Goal: Task Accomplishment & Management: Use online tool/utility

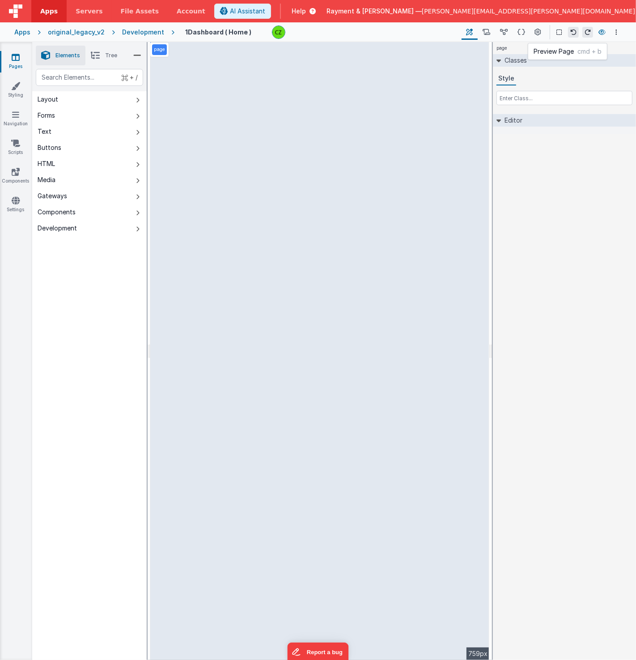
click at [602, 32] on icon at bounding box center [601, 32] width 7 height 6
click at [30, 29] on div "Apps" at bounding box center [22, 32] width 16 height 9
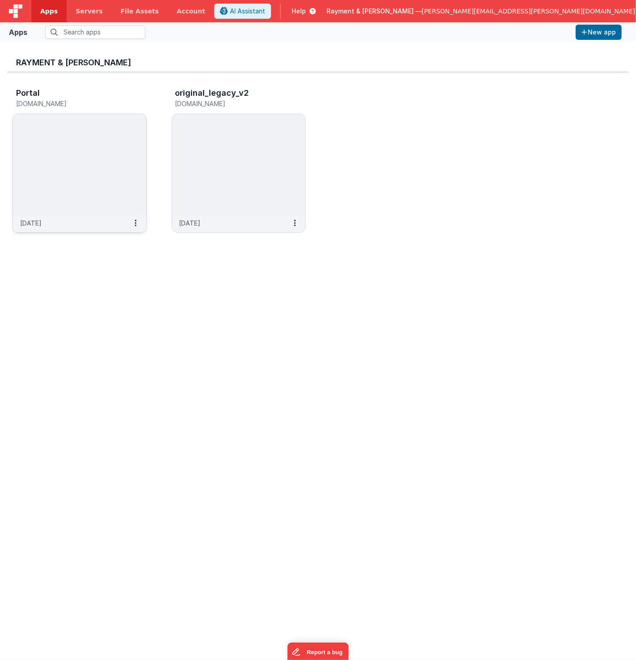
click at [84, 160] on img at bounding box center [79, 164] width 133 height 100
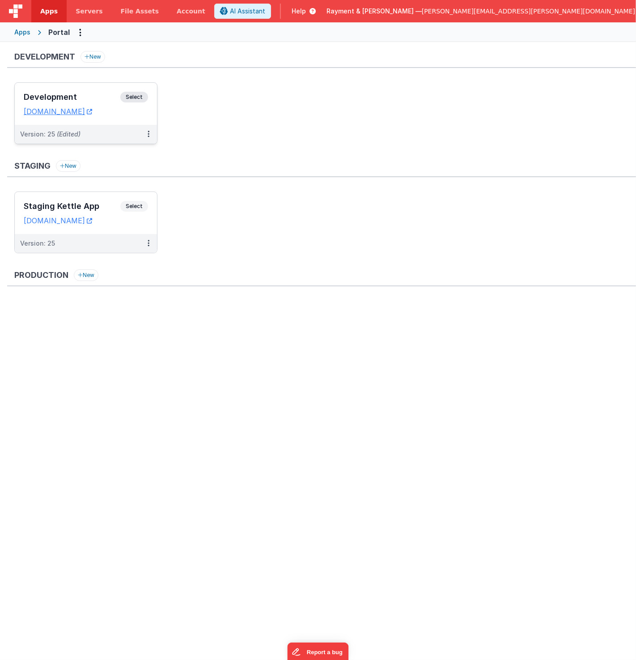
click at [83, 94] on h3 "Development" at bounding box center [72, 97] width 97 height 9
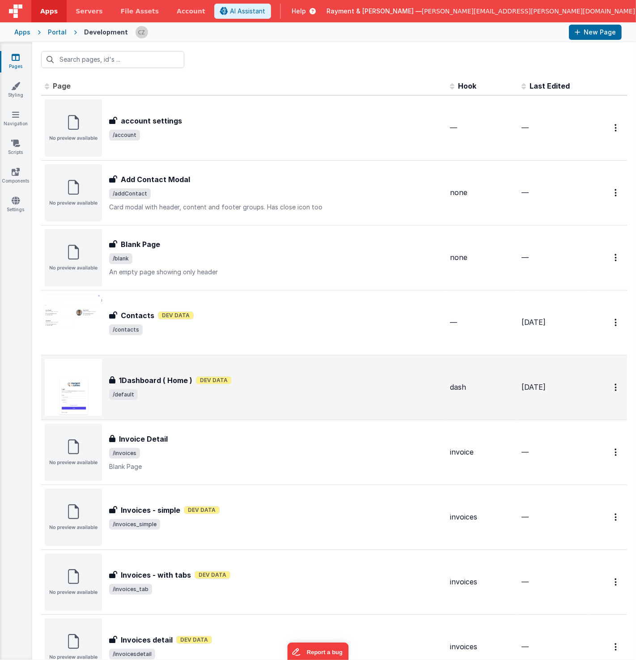
click at [314, 362] on div "1Dashboard ( Home ) 1Dashboard ( Home ) Dev Data /default" at bounding box center [244, 387] width 398 height 57
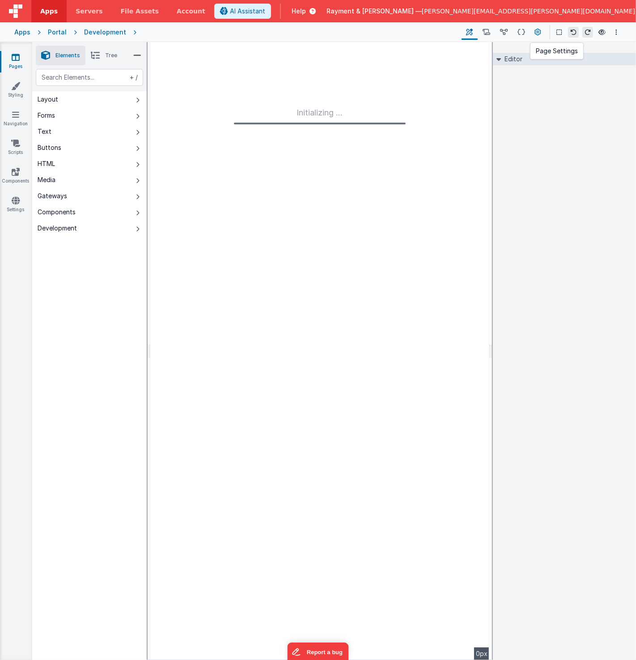
type input "FR_66CF00C2-CE58-7B43-A220-DADA3922CF24"
type input "dash"
click at [539, 32] on icon at bounding box center [538, 32] width 7 height 9
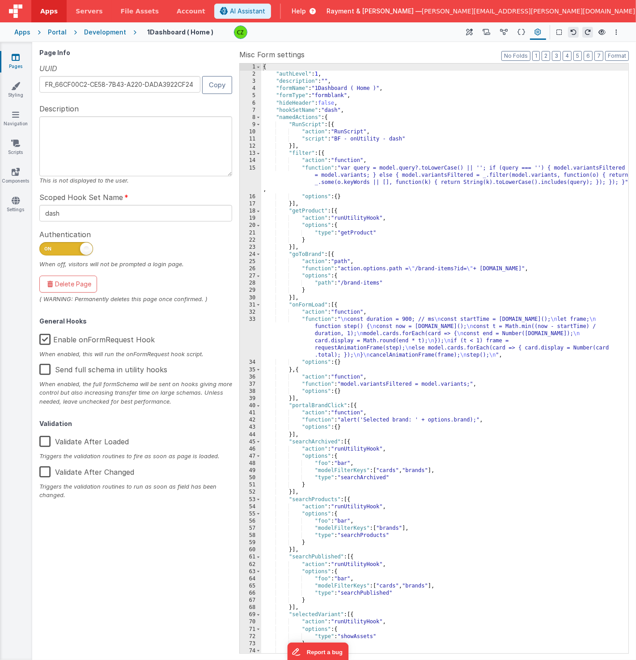
click at [82, 245] on span at bounding box center [86, 248] width 13 height 13
click at [47, 245] on input "checkbox" at bounding box center [42, 247] width 7 height 7
checkbox input "false"
click at [341, 154] on div "{ "authLevel" : false , "description" : "" , "formName" : "1Dashboard ( Home )"…" at bounding box center [445, 366] width 368 height 604
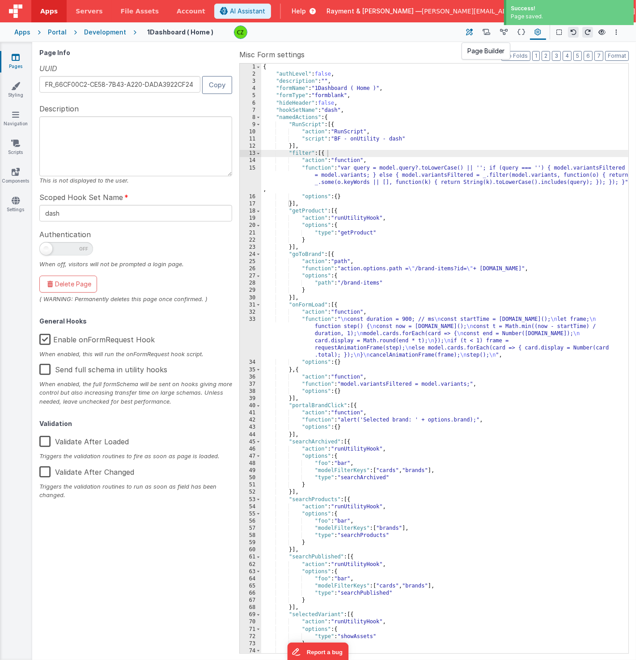
click at [473, 31] on icon at bounding box center [469, 32] width 7 height 9
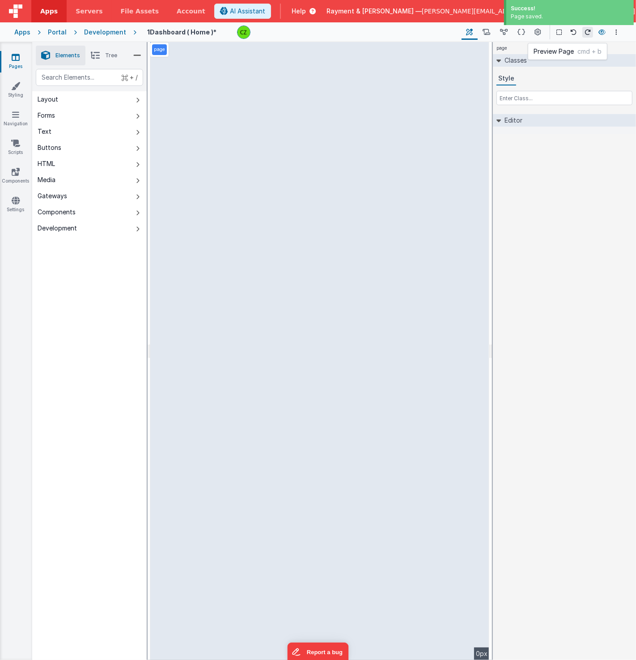
click at [600, 32] on icon at bounding box center [601, 32] width 7 height 6
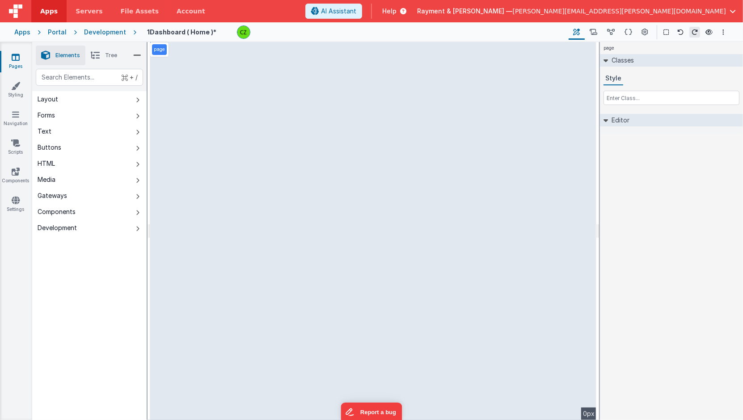
click at [106, 379] on div "+ / Layout Forms Text Buttons HTML Media Gateways Components Development Page P…" at bounding box center [89, 266] width 114 height 394
click at [82, 292] on div "+ / Layout Forms Text Buttons HTML Media Gateways Components Development Page P…" at bounding box center [89, 266] width 114 height 394
click at [46, 33] on div "Apps Portal Development 1Dashboard ( Home ) * Page Builder Named Actions Data M…" at bounding box center [371, 32] width 743 height 20
click at [11, 34] on div "Apps Portal Development 1Dashboard ( Home ) * Page Builder Named Actions Data M…" at bounding box center [371, 32] width 743 height 20
click at [23, 33] on div "Apps" at bounding box center [22, 32] width 16 height 9
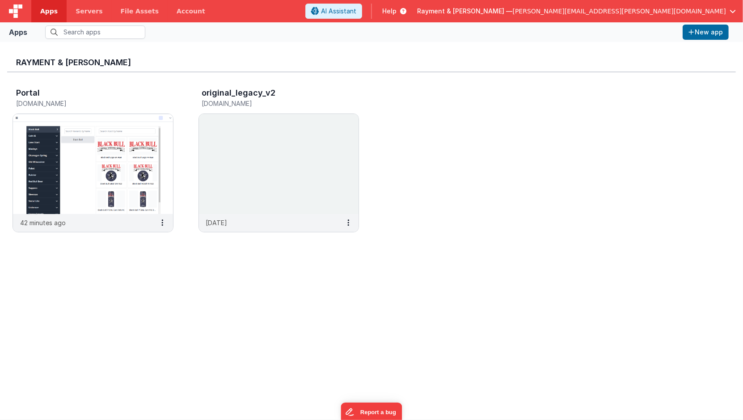
click at [221, 275] on div "Rayment & [PERSON_NAME] Portal [DOMAIN_NAME] 42 minutes ago original_legacy_v2 …" at bounding box center [371, 231] width 729 height 364
click at [49, 272] on div "Rayment & [PERSON_NAME] Portal [DOMAIN_NAME] 42 minutes ago original_legacy_v2 …" at bounding box center [371, 231] width 729 height 364
click at [116, 77] on div "Portal [DOMAIN_NAME] 42 minutes ago original_legacy_v2 [DOMAIN_NAME] [DATE]" at bounding box center [371, 162] width 729 height 181
drag, startPoint x: 134, startPoint y: 101, endPoint x: 14, endPoint y: 103, distance: 120.3
click at [14, 103] on div "Portal [DOMAIN_NAME]" at bounding box center [93, 99] width 161 height 29
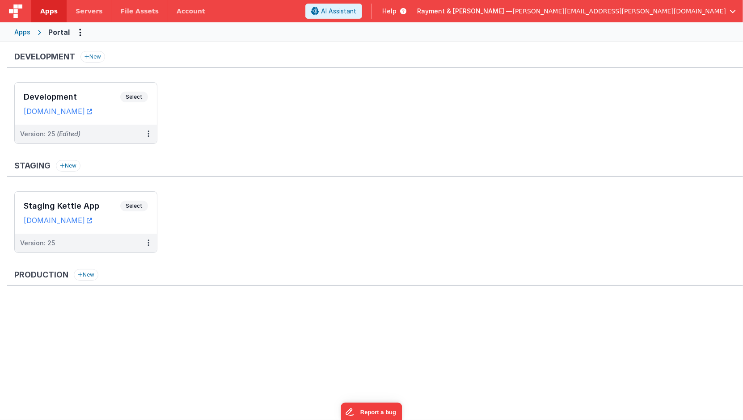
click at [18, 29] on div "Apps" at bounding box center [22, 32] width 16 height 9
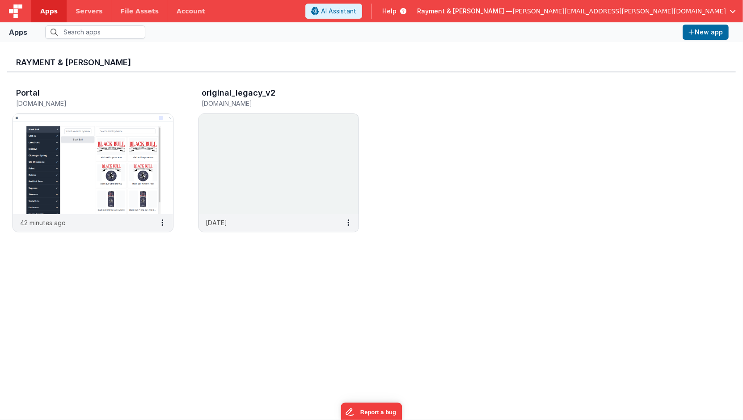
click at [605, 144] on div "Portal [DOMAIN_NAME] 42 minutes ago original_legacy_v2 [DOMAIN_NAME] [DATE]" at bounding box center [371, 162] width 729 height 181
click at [636, 33] on button "New app" at bounding box center [706, 32] width 46 height 15
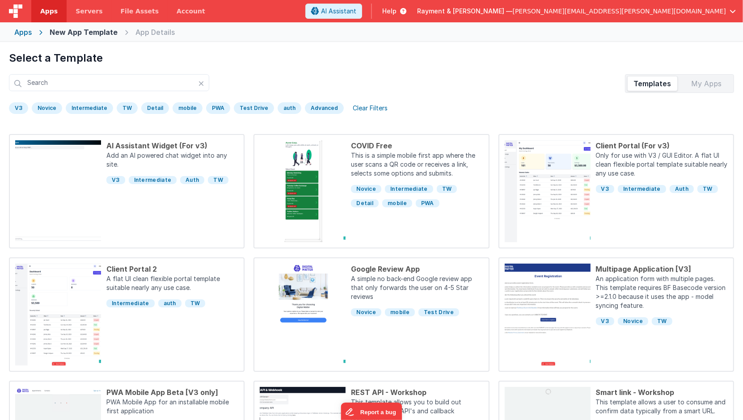
click at [28, 32] on div "Apps" at bounding box center [22, 32] width 17 height 11
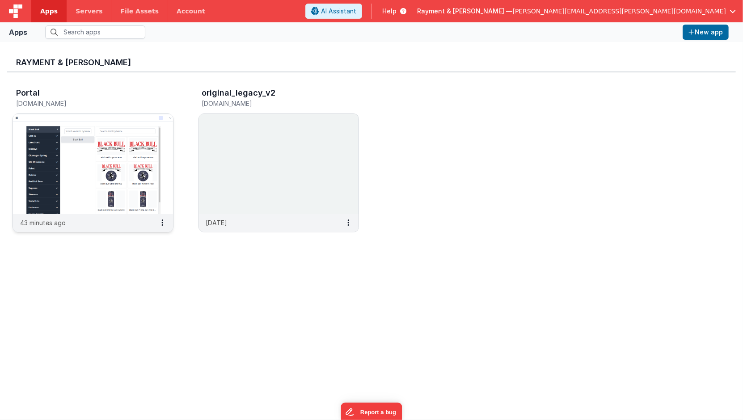
click at [77, 154] on img at bounding box center [93, 164] width 160 height 100
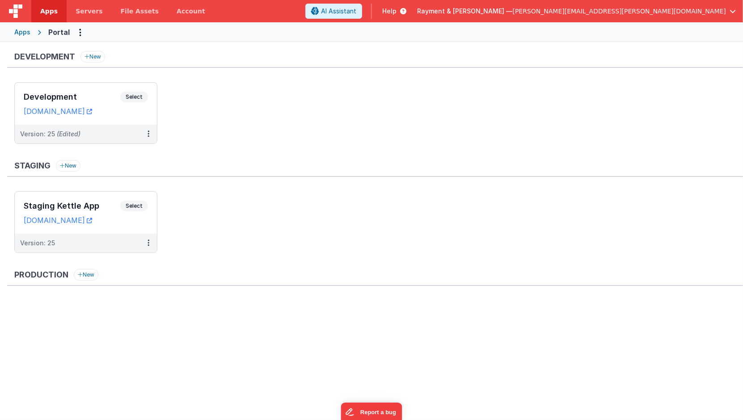
drag, startPoint x: 10, startPoint y: 51, endPoint x: 172, endPoint y: 137, distance: 183.7
click at [172, 138] on div "Development New Development Select URLs [DOMAIN_NAME] Version: 25 (Edited)" at bounding box center [375, 102] width 736 height 102
click at [72, 113] on link "[DOMAIN_NAME]" at bounding box center [58, 111] width 68 height 9
click at [89, 96] on h3 "Development" at bounding box center [72, 97] width 97 height 9
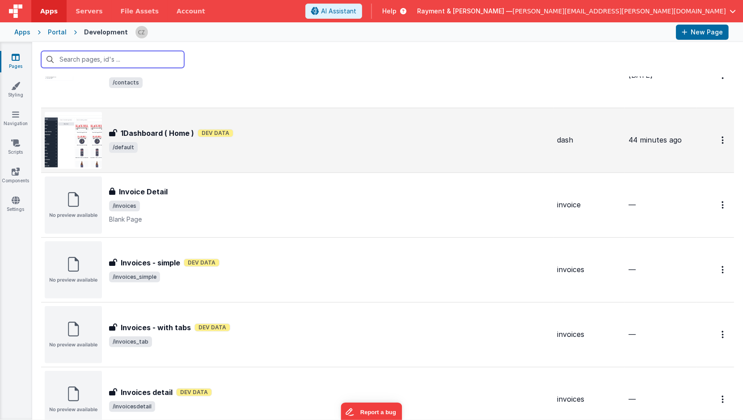
scroll to position [245, 0]
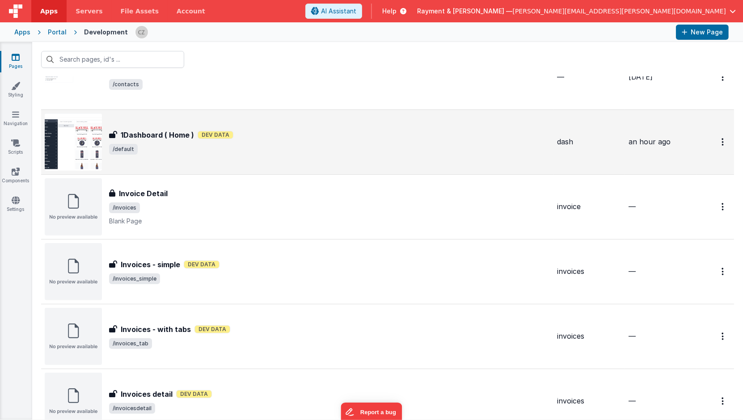
click at [293, 140] on div "1Dashboard ( Home ) 1Dashboard ( Home ) Dev Data /default" at bounding box center [329, 142] width 441 height 25
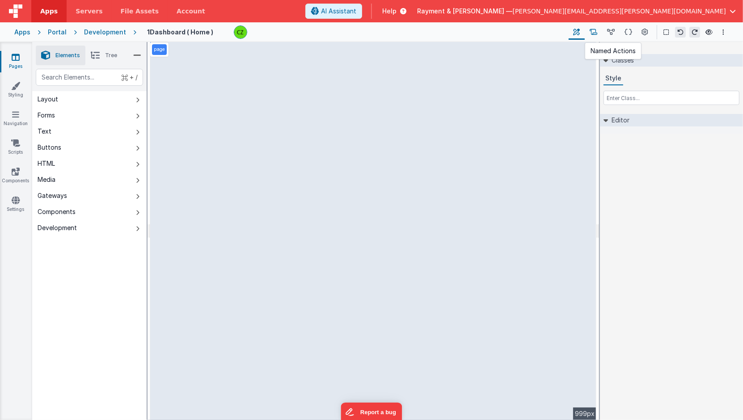
click at [597, 30] on icon at bounding box center [594, 32] width 8 height 9
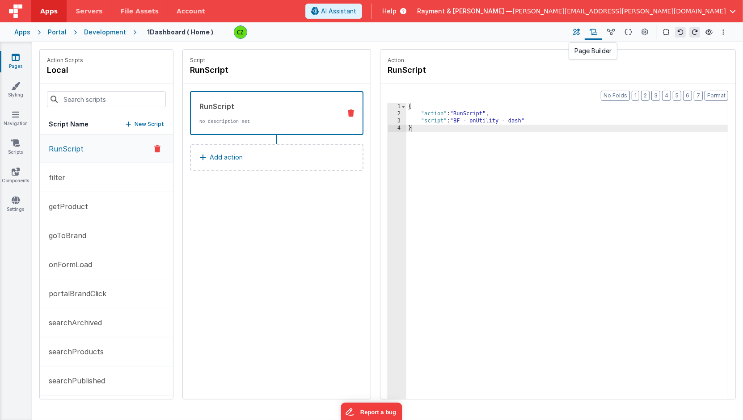
click at [580, 29] on icon at bounding box center [577, 32] width 7 height 9
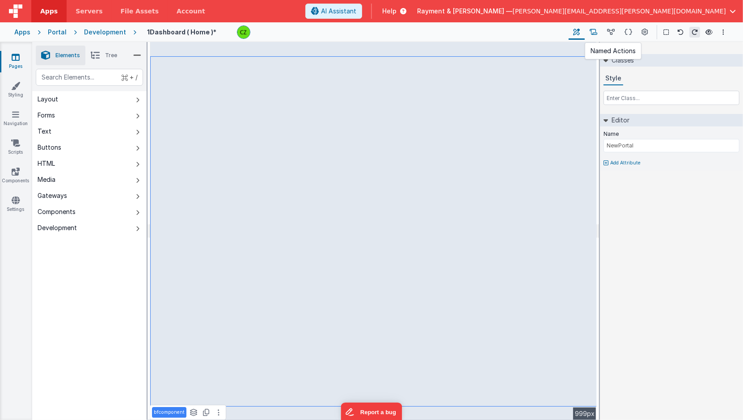
click at [595, 28] on icon at bounding box center [594, 32] width 8 height 9
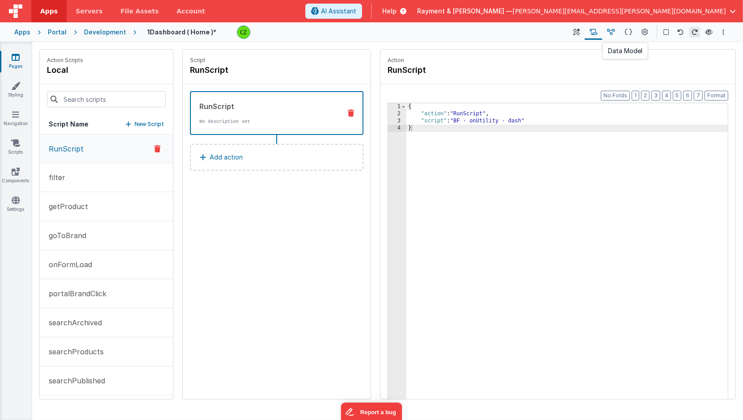
click at [609, 27] on button at bounding box center [610, 32] width 17 height 15
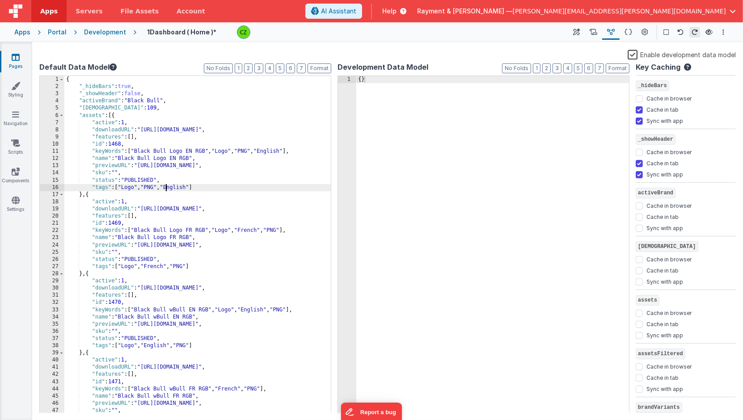
click at [167, 186] on div "{ "_hideBars" : true , "_showHeader" : false , "activeBrand" : "Black Bull" , "…" at bounding box center [197, 252] width 267 height 352
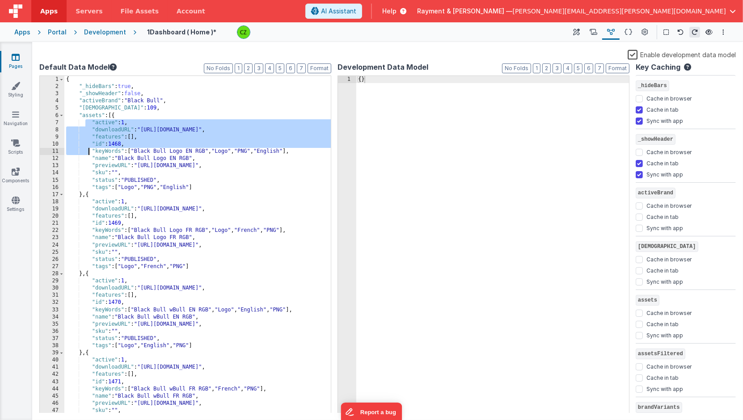
drag, startPoint x: 87, startPoint y: 125, endPoint x: 87, endPoint y: 158, distance: 32.6
click at [87, 158] on div "{ "_hideBars" : true , "_showHeader" : false , "activeBrand" : "Black Bull" , "…" at bounding box center [197, 252] width 267 height 352
click at [61, 115] on span at bounding box center [61, 115] width 5 height 7
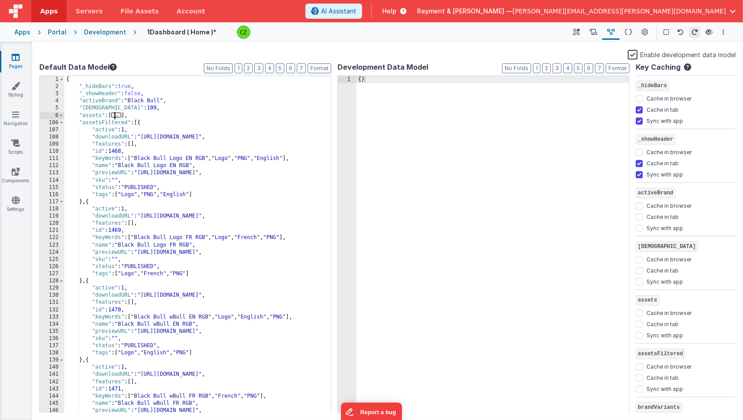
click at [95, 120] on div "{ "_hideBars" : true , "_showHeader" : false , "activeBrand" : "Black Bull" , "…" at bounding box center [197, 252] width 267 height 352
click at [95, 129] on div "{ "_hideBars" : true , "_showHeader" : false , "activeBrand" : "Black Bull" , "…" at bounding box center [197, 252] width 267 height 352
drag, startPoint x: 80, startPoint y: 115, endPoint x: 157, endPoint y: 114, distance: 77.4
click at [157, 114] on div "{ "_hideBars" : true , "_showHeader" : false , "activeBrand" : "Black Bull" , "…" at bounding box center [197, 252] width 267 height 352
drag, startPoint x: 79, startPoint y: 123, endPoint x: 153, endPoint y: 122, distance: 74.7
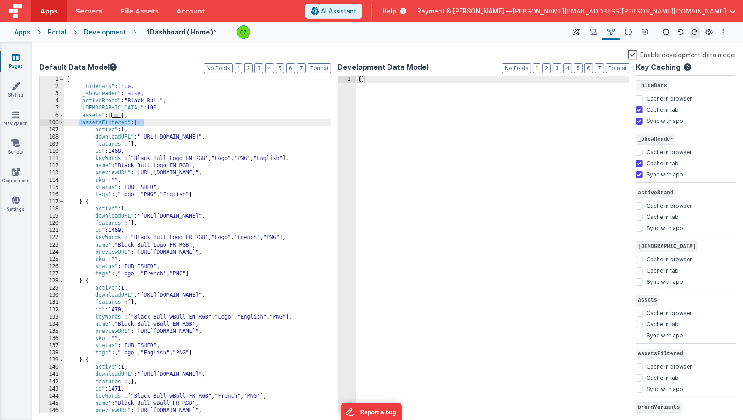
click at [153, 122] on div "{ "_hideBars" : true , "_showHeader" : false , "activeBrand" : "Black Bull" , "…" at bounding box center [197, 252] width 267 height 352
click at [107, 146] on div "{ "_hideBars" : true , "_showHeader" : false , "activeBrand" : "Black Bull" , "…" at bounding box center [197, 252] width 267 height 352
click at [62, 122] on span at bounding box center [61, 122] width 5 height 7
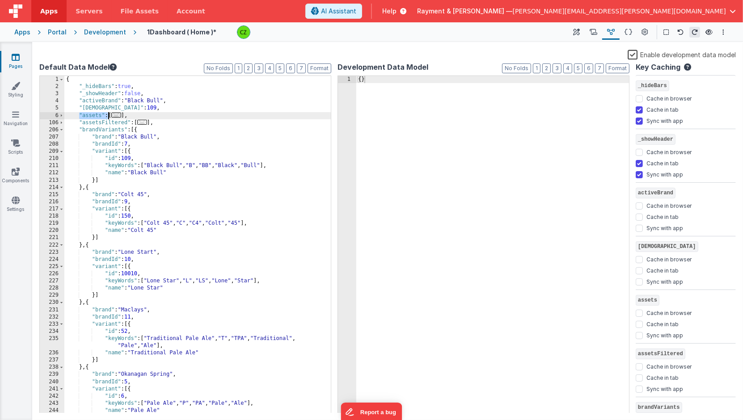
drag, startPoint x: 80, startPoint y: 116, endPoint x: 108, endPoint y: 115, distance: 28.6
click at [108, 115] on div "{ "_hideBars" : true , "_showHeader" : false , "activeBrand" : "Black Bull" , "…" at bounding box center [197, 252] width 267 height 352
click at [146, 186] on div "{ "_hideBars" : true , "_showHeader" : false , "activeBrand" : "Black Bull" , "…" at bounding box center [197, 252] width 267 height 352
click at [102, 131] on div "{ "_hideBars" : true , "_showHeader" : false , "activeBrand" : "Black Bull" , "…" at bounding box center [197, 252] width 267 height 352
click at [61, 115] on span at bounding box center [61, 115] width 5 height 7
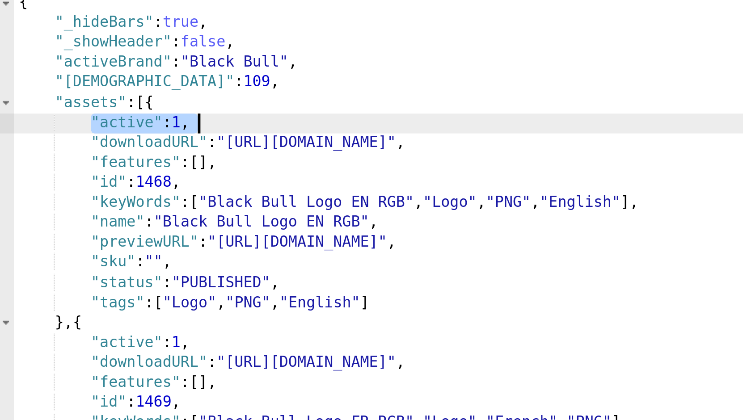
drag, startPoint x: 92, startPoint y: 123, endPoint x: 139, endPoint y: 122, distance: 47.0
click at [139, 122] on div "{ "_hideBars" : true , "_showHeader" : false , "activeBrand" : "Black Bull" , "…" at bounding box center [197, 252] width 267 height 352
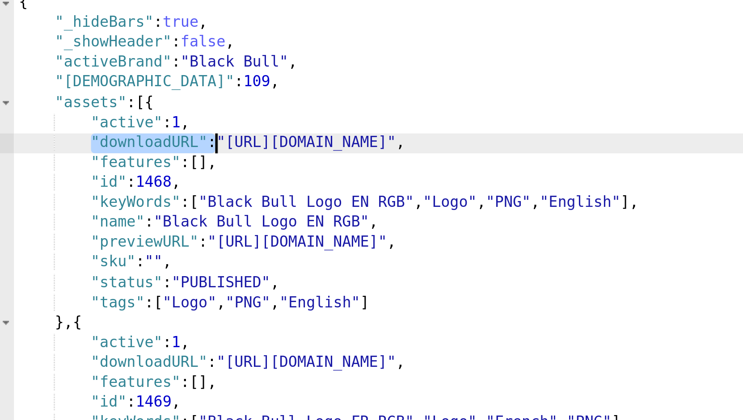
drag, startPoint x: 92, startPoint y: 130, endPoint x: 136, endPoint y: 131, distance: 43.4
click at [136, 131] on div "{ "_hideBars" : true , "_showHeader" : false , "activeBrand" : "Black Bull" , "…" at bounding box center [197, 252] width 267 height 352
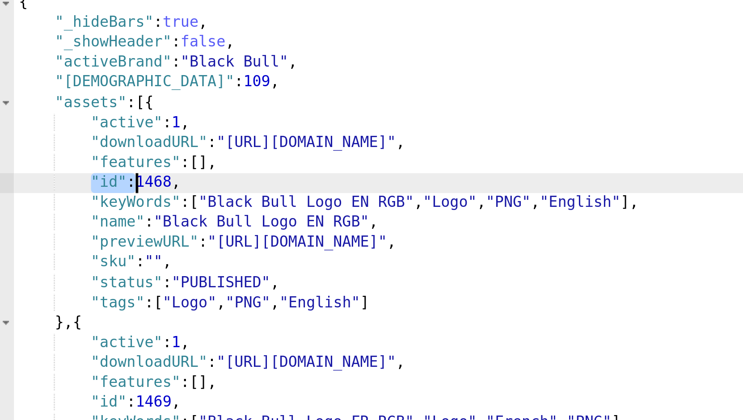
drag, startPoint x: 92, startPoint y: 143, endPoint x: 130, endPoint y: 144, distance: 38.5
click at [130, 144] on div "{ "_hideBars" : true , "_showHeader" : false , "activeBrand" : "Black Bull" , "…" at bounding box center [197, 252] width 267 height 352
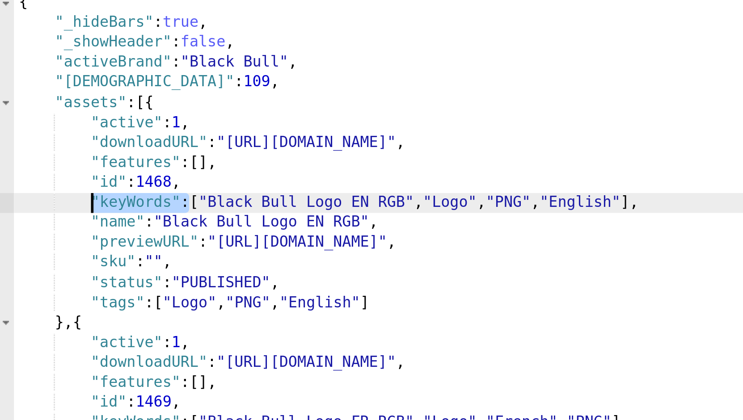
drag, startPoint x: 126, startPoint y: 151, endPoint x: 93, endPoint y: 150, distance: 33.6
click at [93, 150] on div "{ "_hideBars" : true , "_showHeader" : false , "activeBrand" : "Black Bull" , "…" at bounding box center [197, 252] width 267 height 352
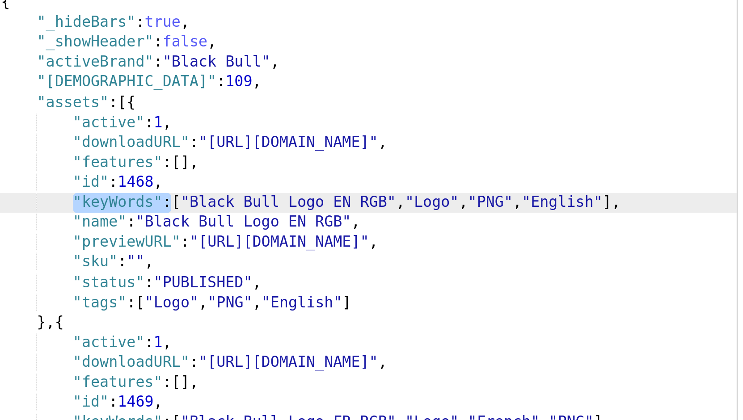
click at [137, 151] on div "{ "_hideBars" : true , "_showHeader" : false , "activeBrand" : "Black Bull" , "…" at bounding box center [197, 252] width 267 height 352
click at [225, 152] on div "{ "_hideBars" : true , "_showHeader" : false , "activeBrand" : "Black Bull" , "…" at bounding box center [197, 252] width 267 height 352
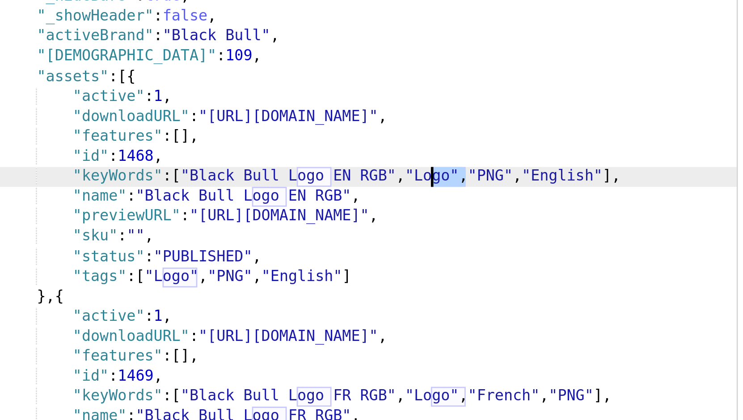
scroll to position [21, 0]
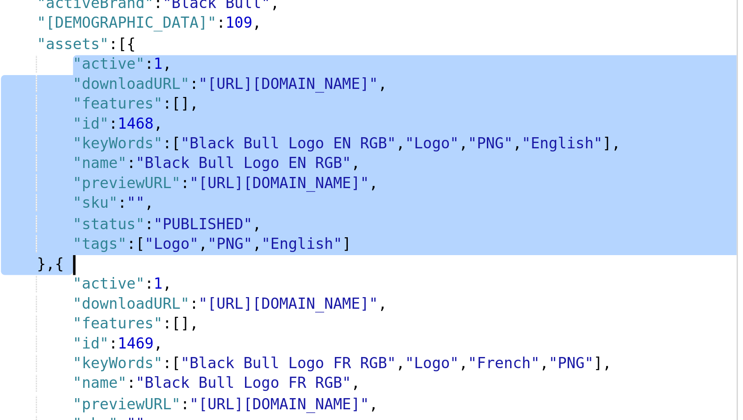
drag, startPoint x: 92, startPoint y: 102, endPoint x: 153, endPoint y: 174, distance: 94.9
click at [153, 174] on div ""_showHeader" : false , "activeBrand" : "Black Bull" , "activeVariantId" : 109 …" at bounding box center [197, 245] width 267 height 352
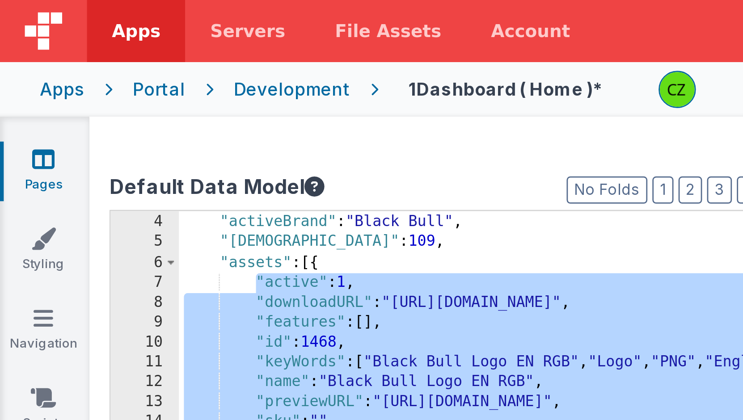
click at [132, 61] on div "Enable development data model Default Data Model Format 7 6 5 4 3 2 1 No Folds …" at bounding box center [387, 231] width 697 height 364
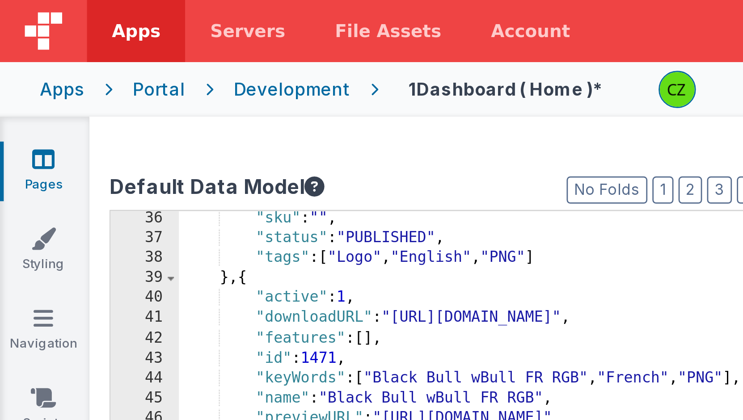
scroll to position [0, 0]
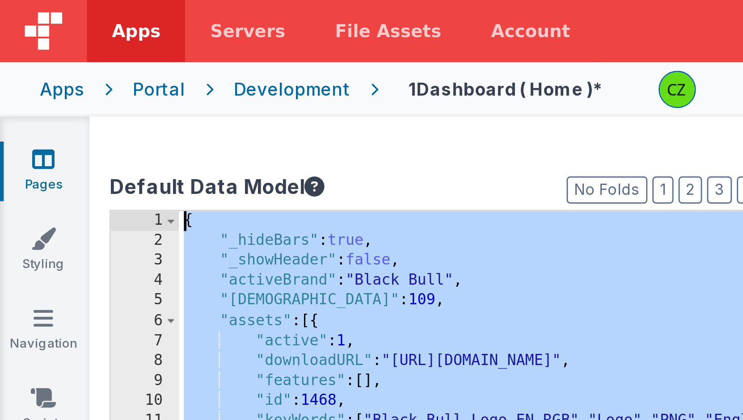
click at [140, 109] on div "{ "_hideBars" : true , "_showHeader" : false , "activeBrand" : "Black Bull" , "…" at bounding box center [197, 252] width 267 height 352
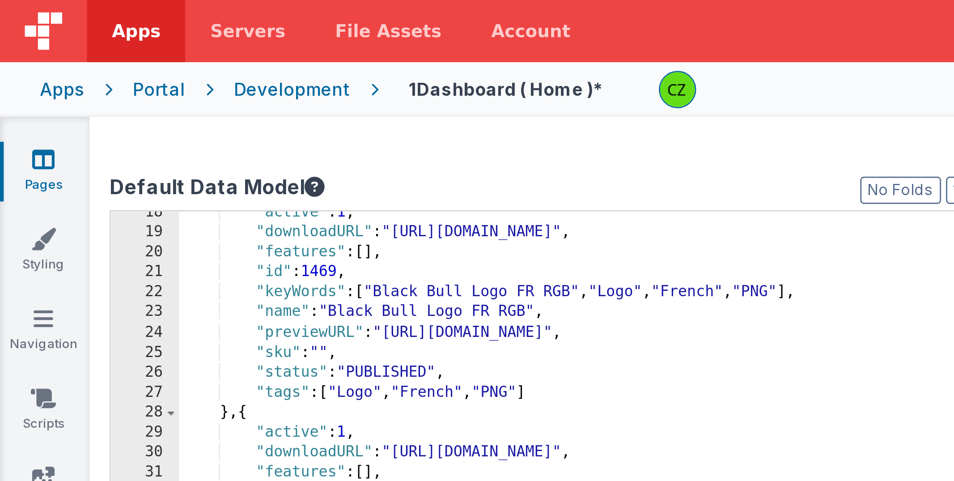
scroll to position [126, 0]
click at [162, 105] on div ""active" : 1 , "downloadURL" : "[URL][DOMAIN_NAME]" , "features" : [ ] , "id" :…" at bounding box center [250, 279] width 373 height 413
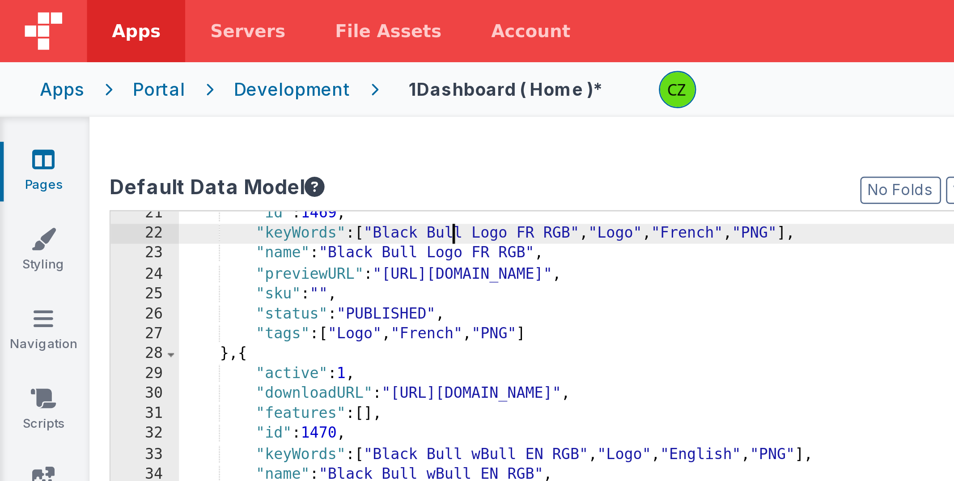
scroll to position [146, 0]
click at [110, 93] on div ""id" : 1469 , "keyWords" : [ "Black Bull Logo FR RGB" , "Logo" , "French" , "PN…" at bounding box center [250, 279] width 373 height 413
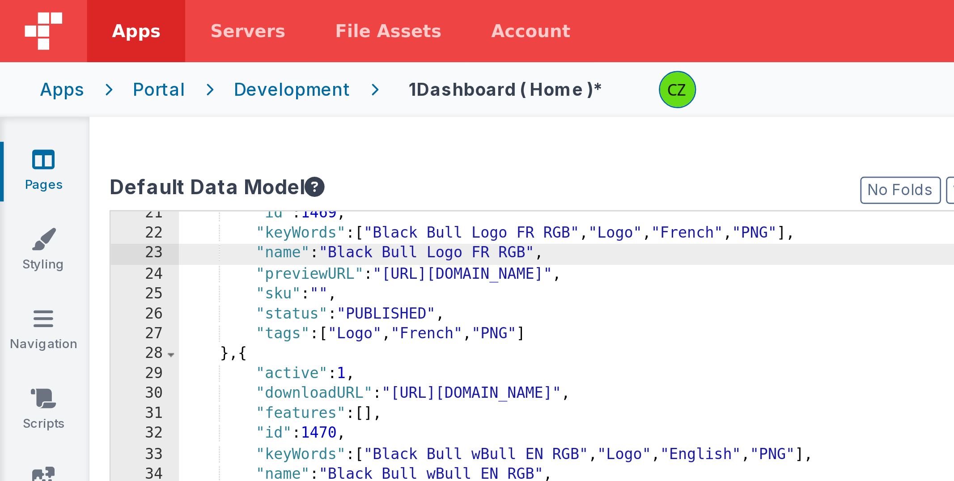
click at [109, 97] on div ""id" : 1469 , "keyWords" : [ "Black Bull Logo FR RGB" , "Logo" , "French" , "PN…" at bounding box center [250, 279] width 373 height 413
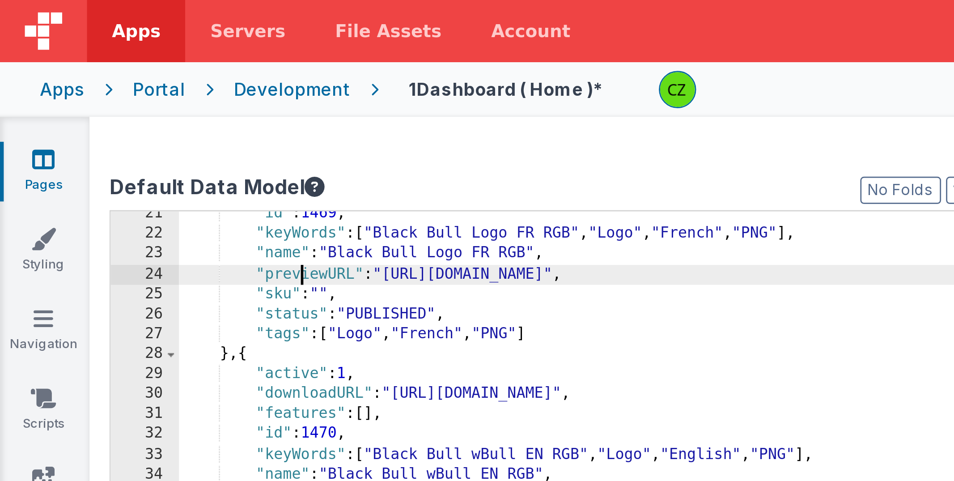
click at [109, 97] on div ""id" : 1469 , "keyWords" : [ "Black Bull Logo FR RGB" , "Logo" , "French" , "PN…" at bounding box center [250, 279] width 373 height 413
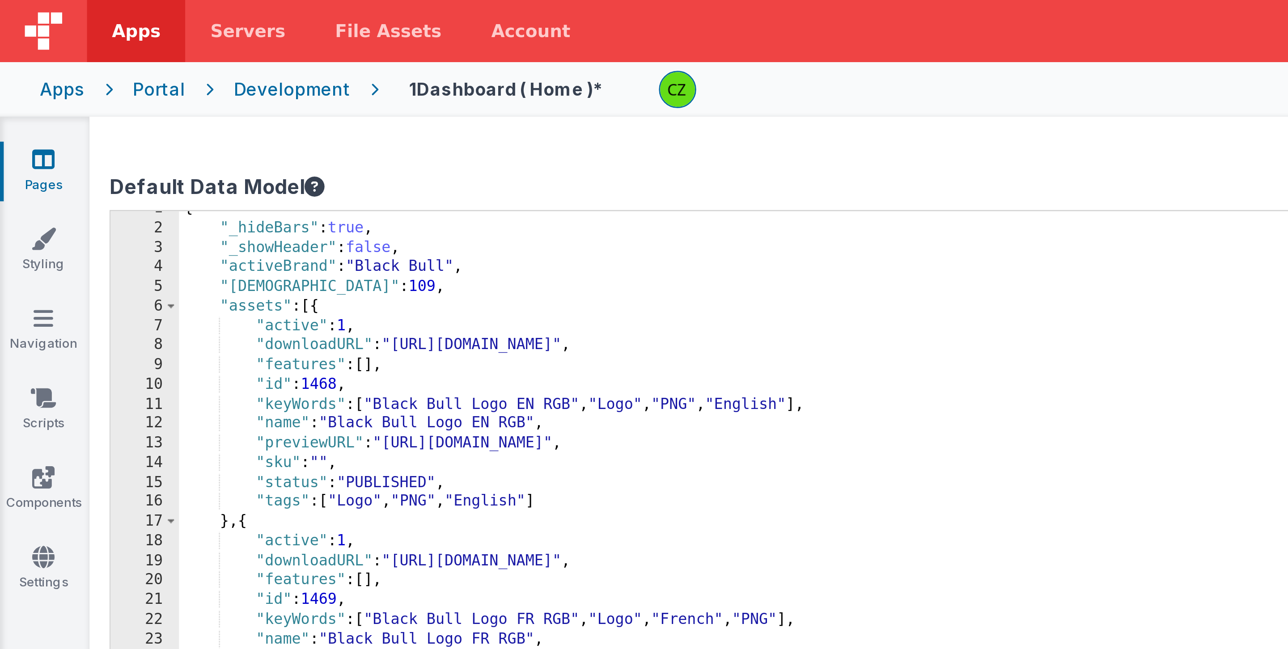
scroll to position [12, 0]
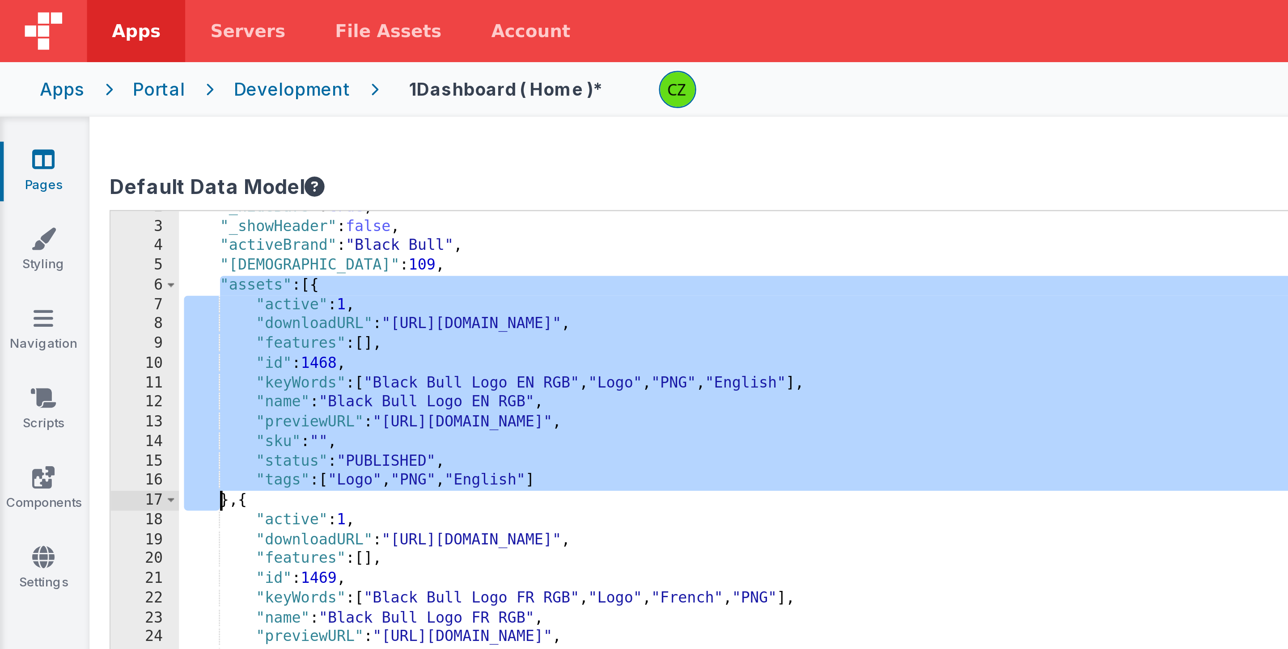
drag, startPoint x: 79, startPoint y: 102, endPoint x: 81, endPoint y: 180, distance: 78.3
click at [81, 180] on div ""_hideBars" : true , "_showHeader" : false , "activeBrand" : "Black Bull" , "ac…" at bounding box center [333, 361] width 539 height 581
click at [102, 103] on div ""_hideBars" : true , "_showHeader" : false , "activeBrand" : "Black Bull" , "ac…" at bounding box center [333, 361] width 539 height 581
click at [137, 111] on div ""_hideBars" : true , "_showHeader" : false , "activeBrand" : "Black Bull" , "ac…" at bounding box center [333, 361] width 539 height 581
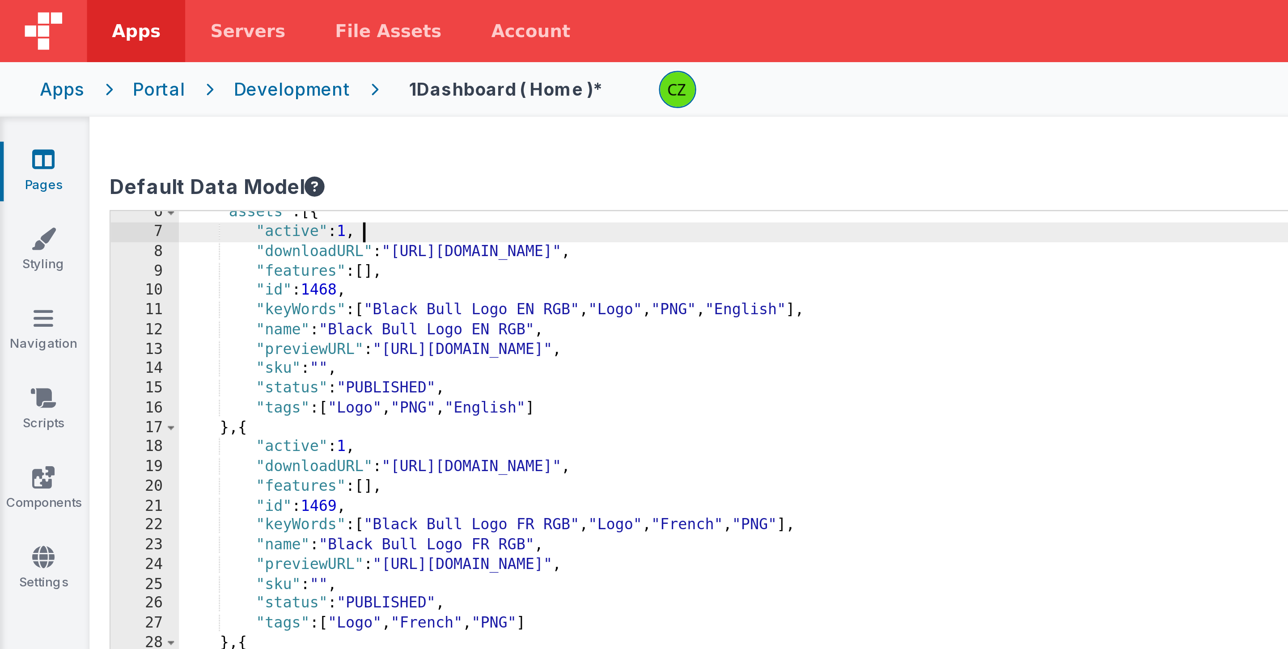
scroll to position [25, 0]
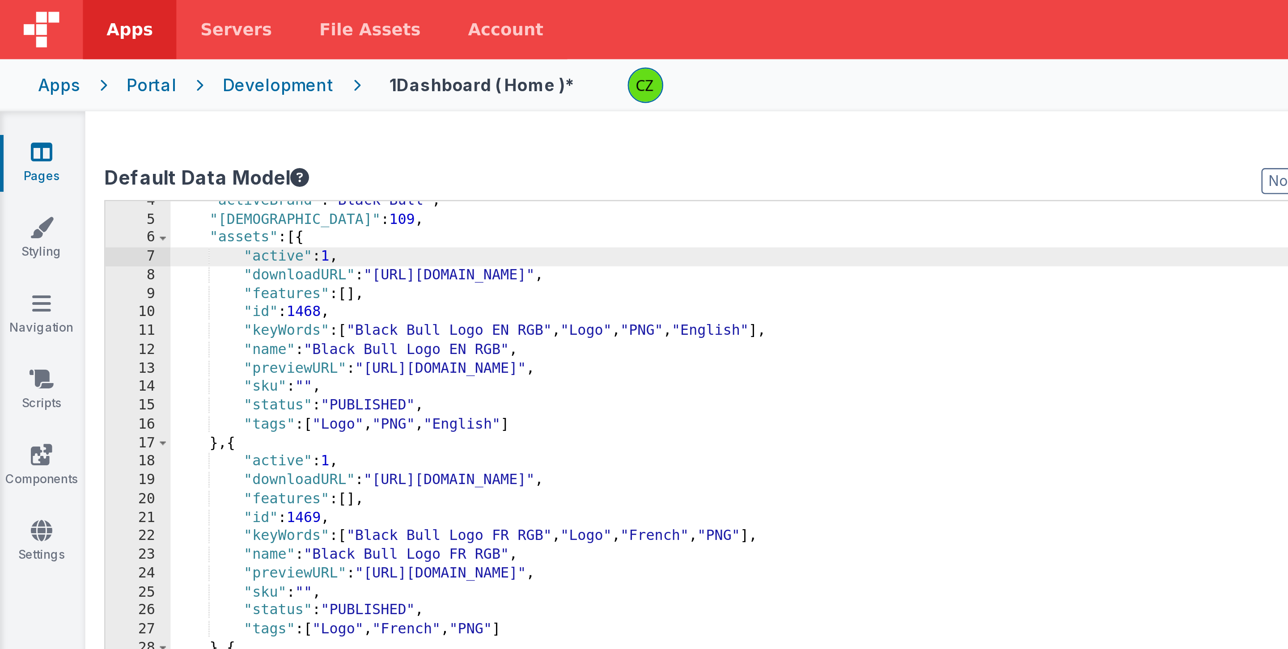
click at [23, 32] on div "Apps" at bounding box center [22, 32] width 16 height 9
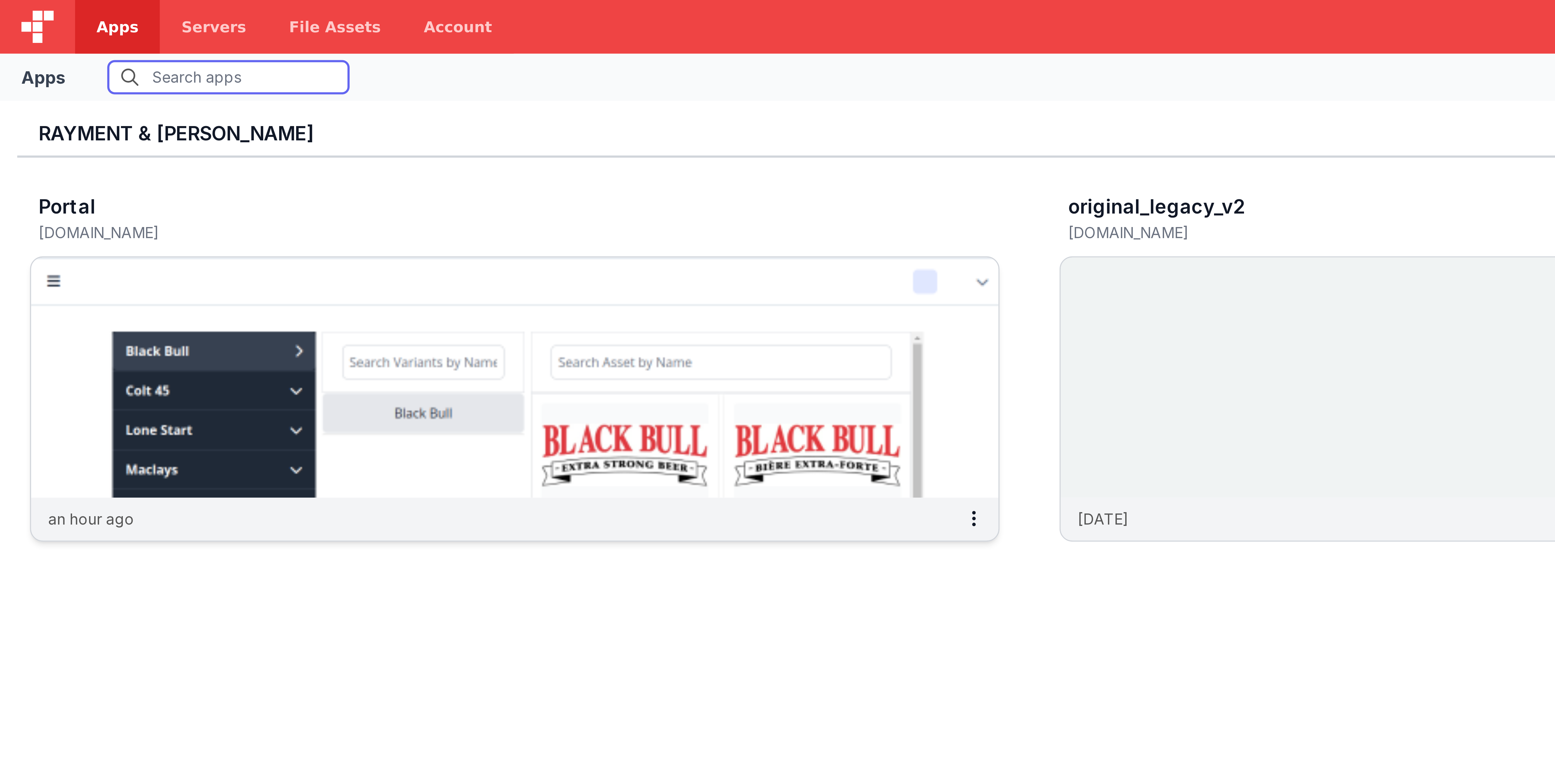
scroll to position [4, 0]
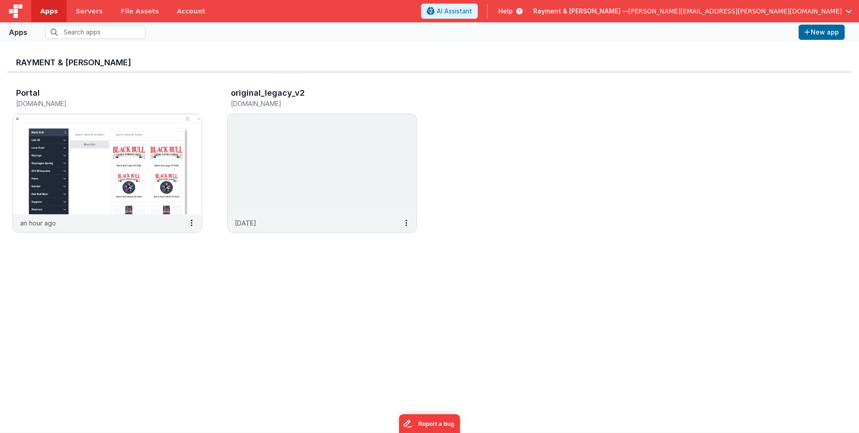
click at [252, 54] on div "Rayment & [PERSON_NAME]" at bounding box center [429, 60] width 844 height 23
click at [171, 72] on div "Portal raymentcollinsdev.clientportal.cloud an hour ago original_legacy_v2 orig…" at bounding box center [429, 162] width 844 height 181
drag, startPoint x: 17, startPoint y: 89, endPoint x: 40, endPoint y: 92, distance: 23.8
click at [40, 92] on div "Portal" at bounding box center [98, 95] width 164 height 12
click at [473, 218] on div "Portal raymentcollinsdev.clientportal.cloud an hour ago original_legacy_v2 orig…" at bounding box center [429, 162] width 844 height 181
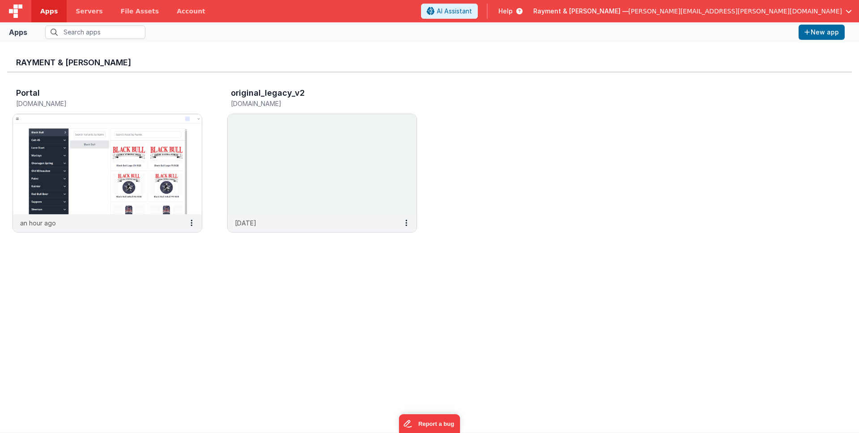
click at [522, 9] on icon at bounding box center [518, 11] width 10 height 9
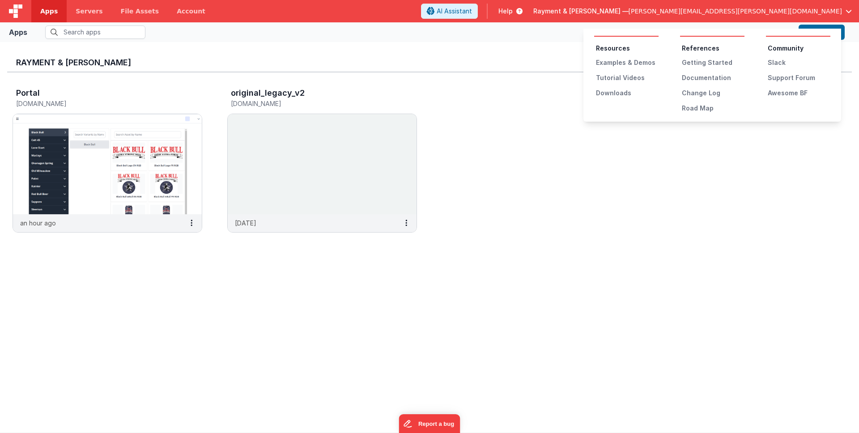
click at [506, 250] on button at bounding box center [429, 216] width 859 height 433
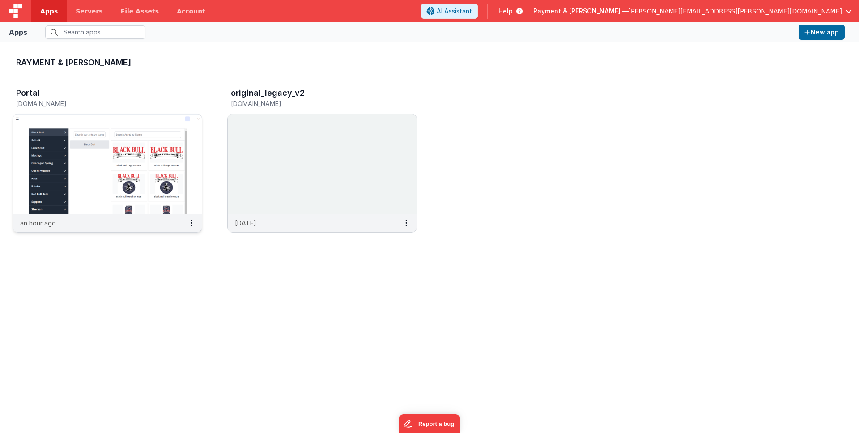
click at [65, 148] on img at bounding box center [107, 164] width 189 height 100
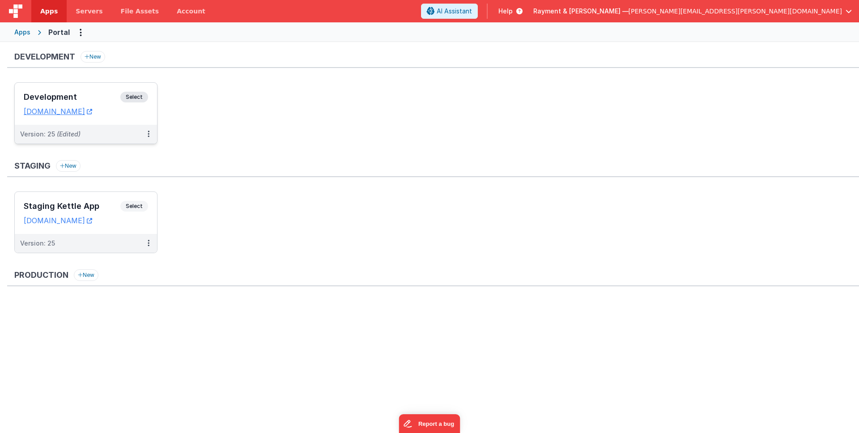
click at [99, 91] on div "Development Select URLs raymentcollinsdev.clientportal.cloud" at bounding box center [86, 104] width 142 height 42
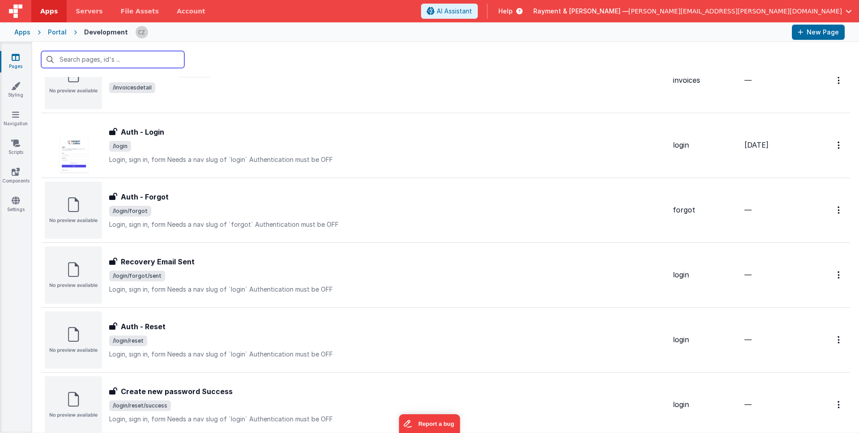
scroll to position [564, 0]
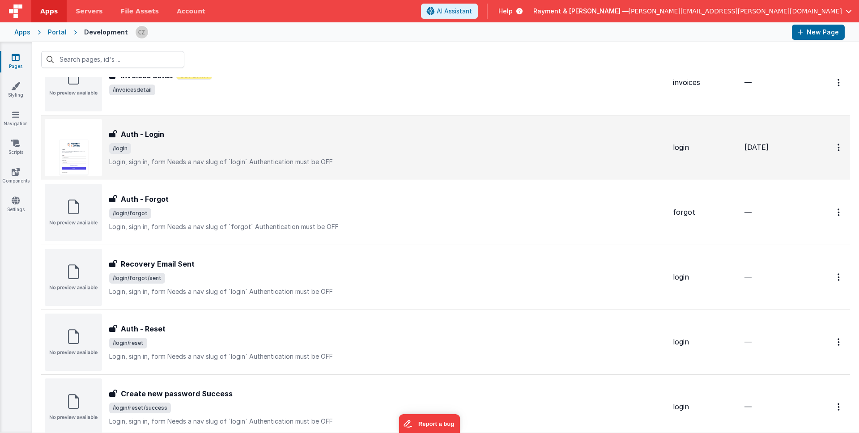
click at [192, 153] on span "/login" at bounding box center [387, 148] width 556 height 11
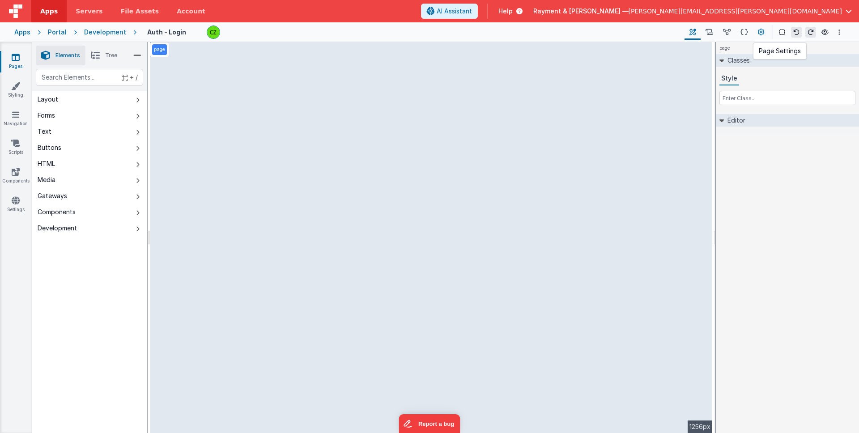
click at [764, 33] on icon at bounding box center [761, 32] width 7 height 9
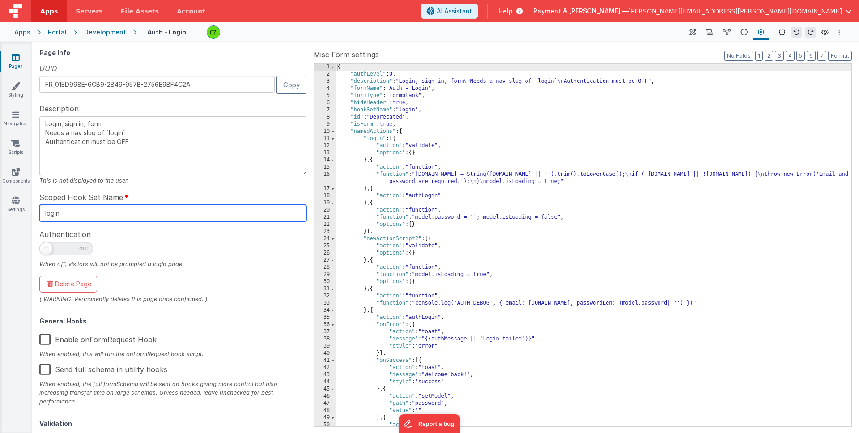
click at [61, 212] on input "login" at bounding box center [172, 213] width 267 height 17
click at [51, 216] on input "login" at bounding box center [172, 213] width 267 height 17
click at [14, 61] on icon at bounding box center [16, 57] width 8 height 9
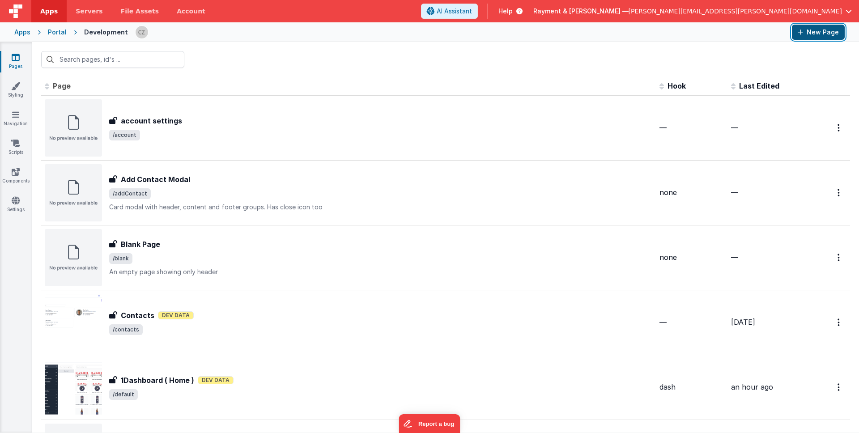
click at [832, 34] on button "New Page" at bounding box center [818, 32] width 53 height 15
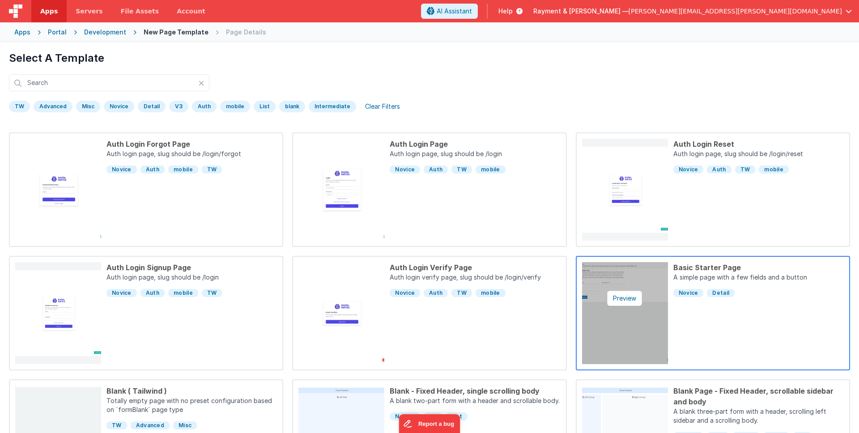
click at [596, 280] on img at bounding box center [625, 313] width 86 height 102
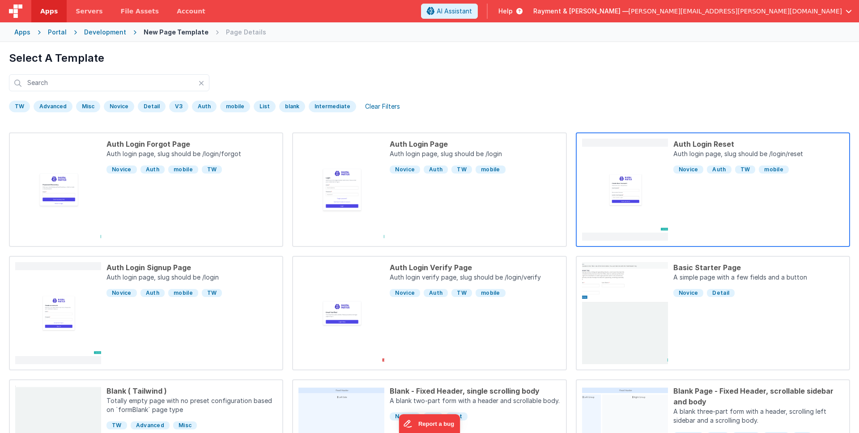
click at [701, 201] on div "Auth Login Reset Auth login page, slug should be /login/reset Novice Auth TW mo…" at bounding box center [756, 190] width 176 height 102
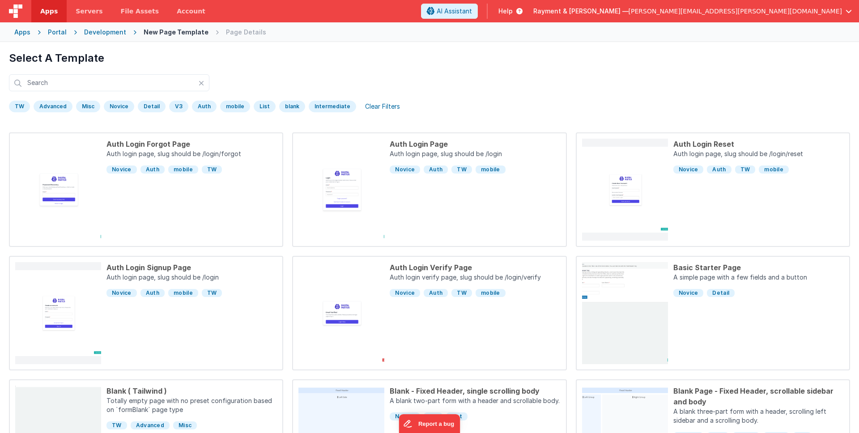
click at [715, 91] on div "Auth Login Reset Auth login page, slug should be /login/reset Novice Auth TW mo…" at bounding box center [429, 216] width 859 height 433
click at [49, 33] on div "Portal" at bounding box center [57, 32] width 19 height 9
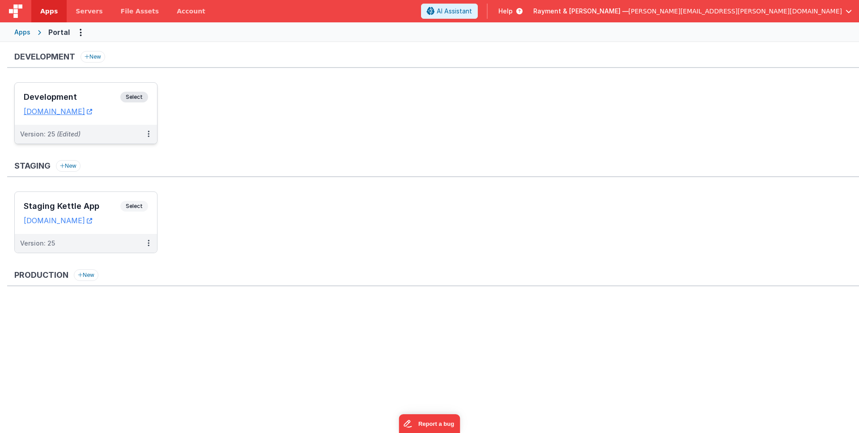
click at [68, 91] on div "Development Select URLs raymentcollinsdev.clientportal.cloud" at bounding box center [86, 104] width 142 height 42
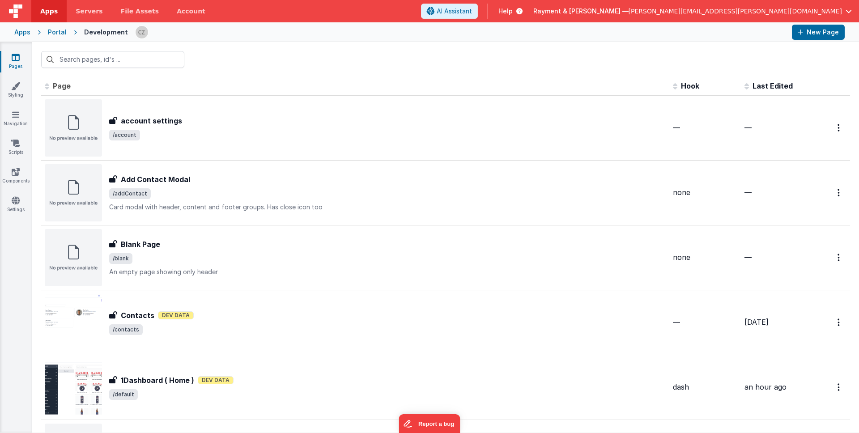
click at [13, 57] on icon at bounding box center [16, 57] width 8 height 9
click at [102, 59] on input "text" at bounding box center [112, 59] width 143 height 17
click at [95, 60] on input "text" at bounding box center [112, 59] width 143 height 17
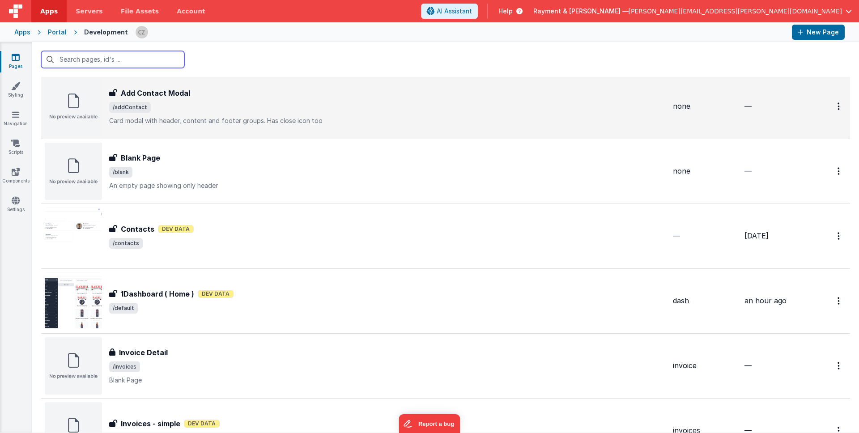
scroll to position [131, 0]
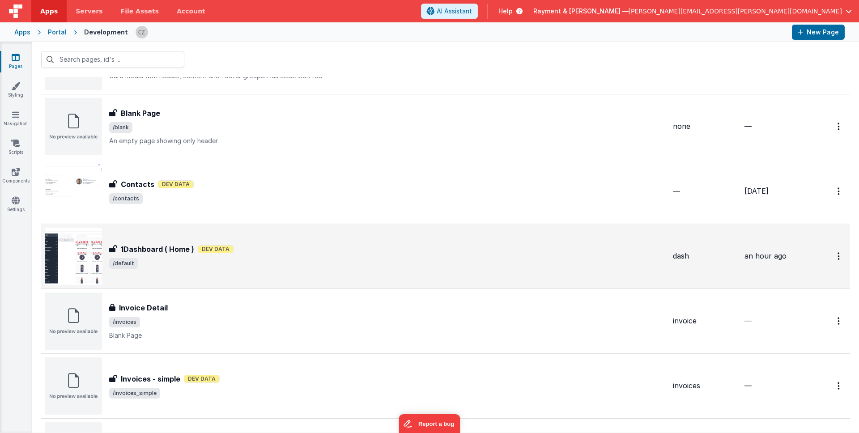
click at [270, 266] on span "/default" at bounding box center [387, 263] width 556 height 11
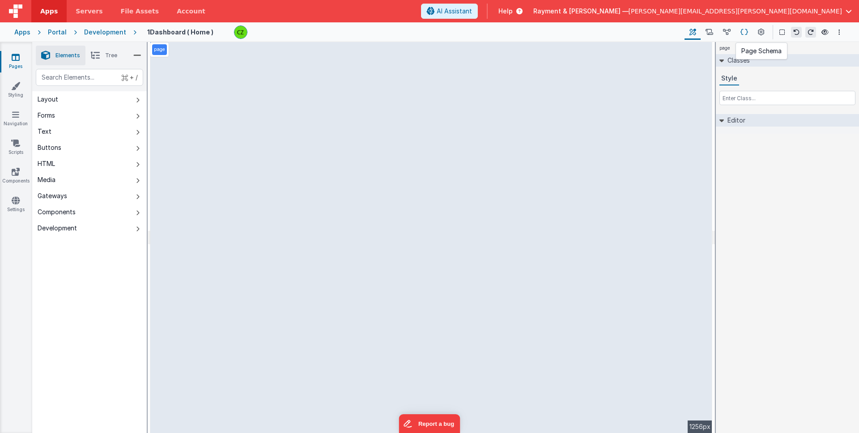
click at [742, 33] on icon at bounding box center [744, 32] width 8 height 9
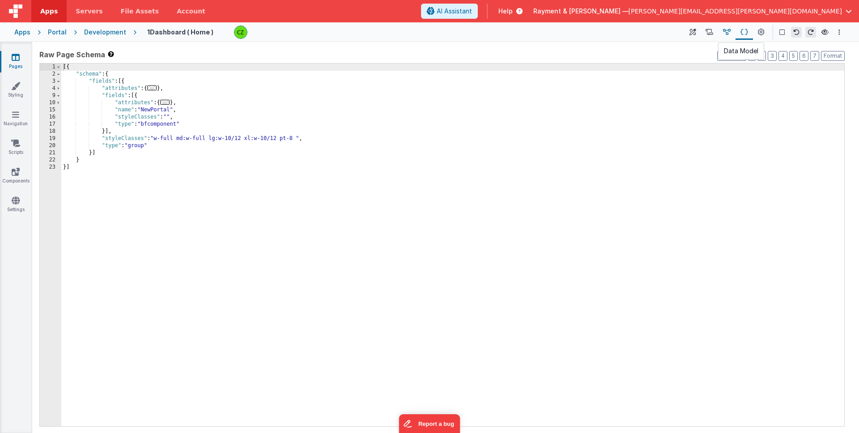
click at [724, 33] on icon at bounding box center [727, 32] width 8 height 9
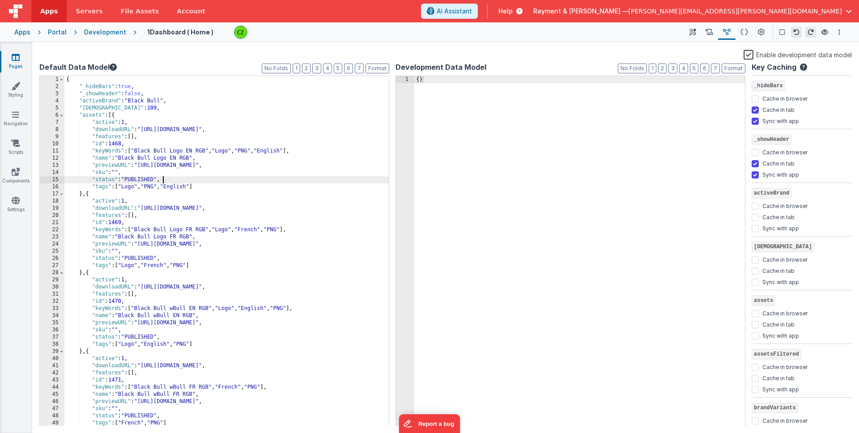
click at [211, 183] on div "{ "_hideBars" : true , "_showHeader" : false , "activeBrand" : "Black Bull" , "…" at bounding box center [226, 258] width 324 height 364
click at [59, 114] on span at bounding box center [61, 115] width 5 height 7
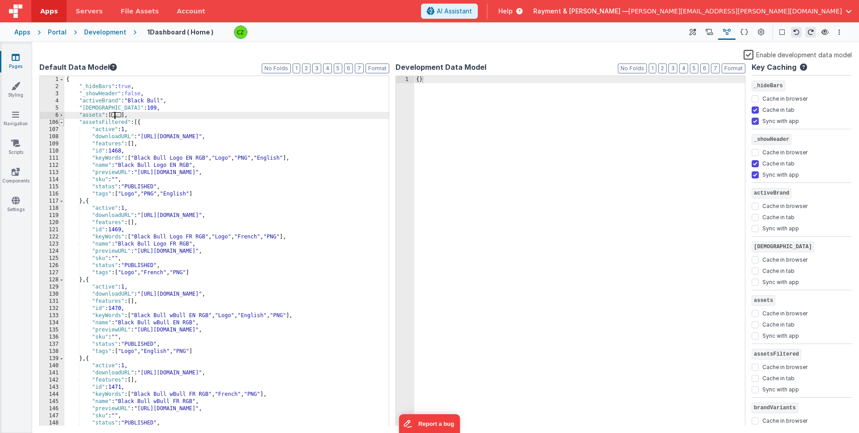
click at [61, 122] on span at bounding box center [61, 122] width 5 height 7
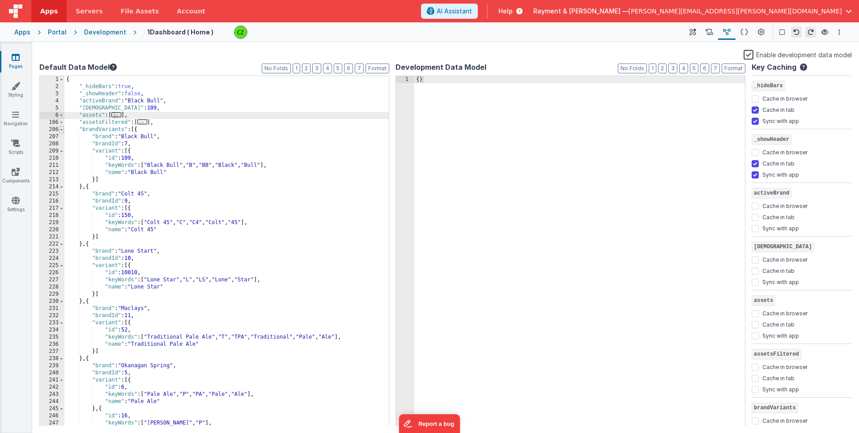
click at [61, 129] on span at bounding box center [61, 129] width 5 height 7
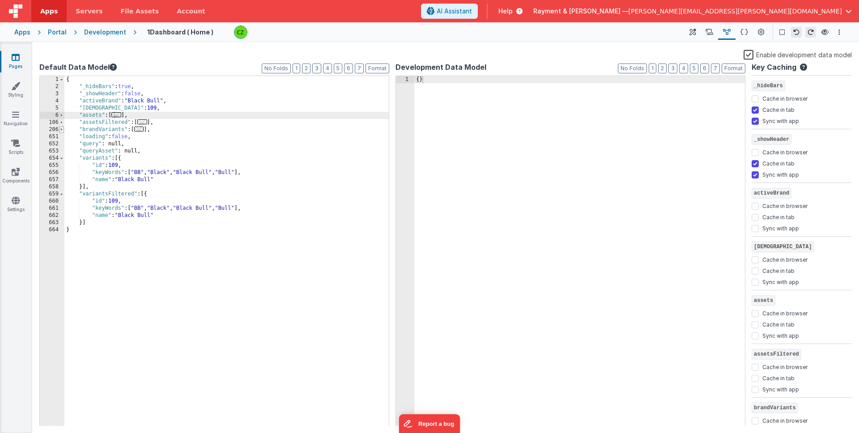
click at [61, 131] on span at bounding box center [61, 129] width 5 height 7
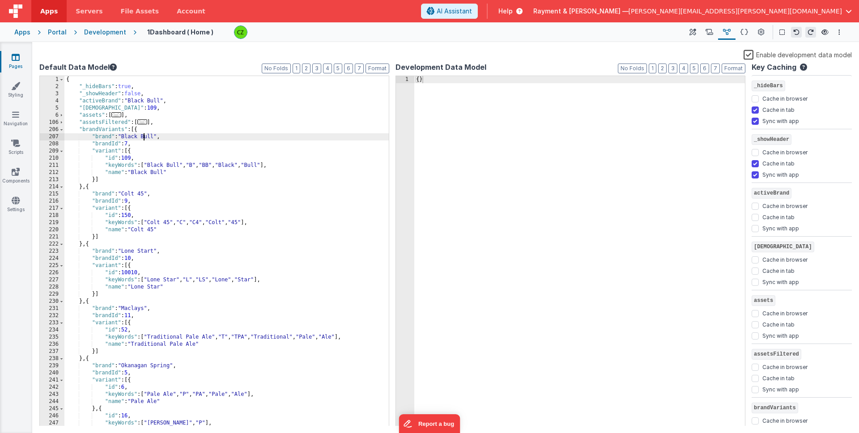
click at [143, 139] on div "{ "_hideBars" : true , "_showHeader" : false , "activeBrand" : "Black Bull" , "…" at bounding box center [226, 258] width 324 height 364
click at [63, 32] on div "Portal" at bounding box center [57, 32] width 19 height 9
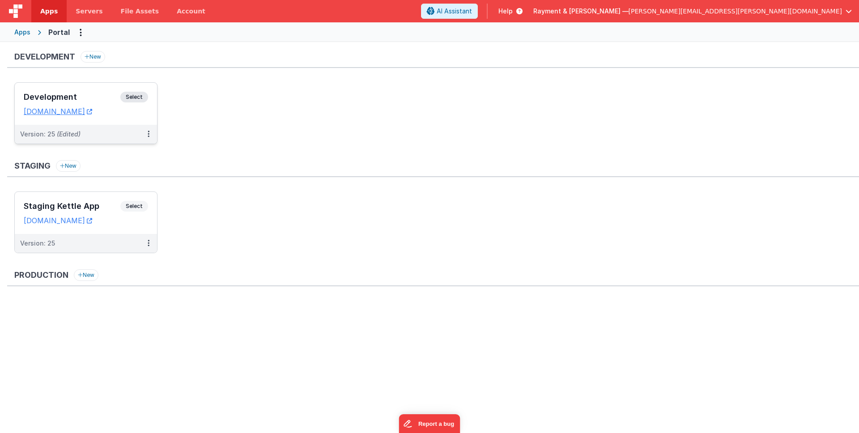
click at [73, 93] on h3 "Development" at bounding box center [72, 97] width 97 height 9
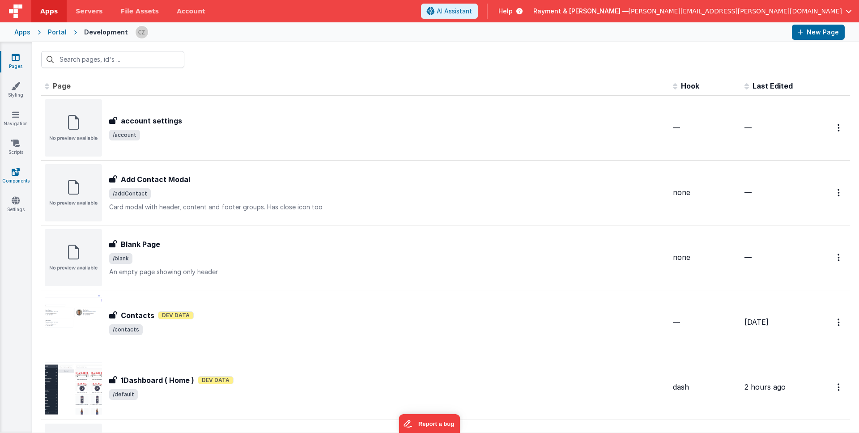
click at [10, 170] on link "Components" at bounding box center [16, 176] width 32 height 18
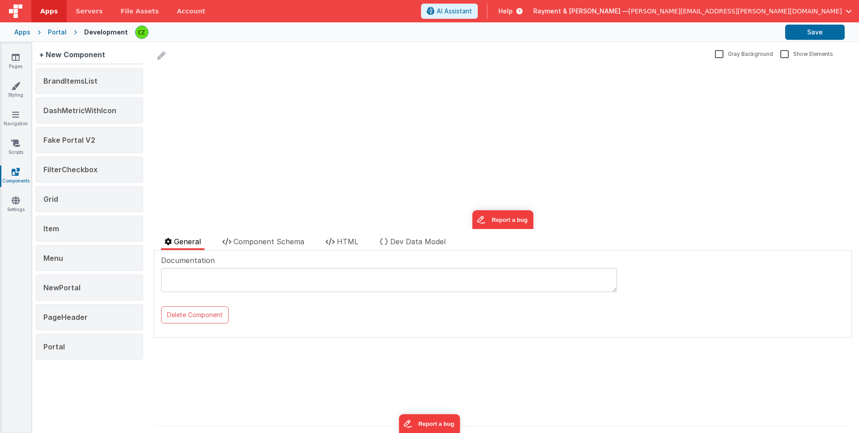
click at [90, 127] on div "BrandItemsList DashMetricWithIcon Fake Portal V2 FilterCheckbox Grid Item Menu …" at bounding box center [89, 215] width 107 height 295
click at [90, 110] on span "DashMetricWithIcon" at bounding box center [79, 110] width 73 height 9
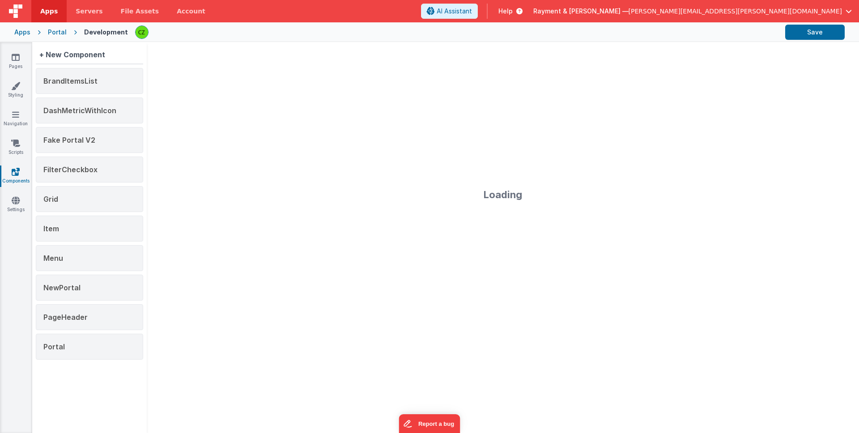
type textarea "docs"
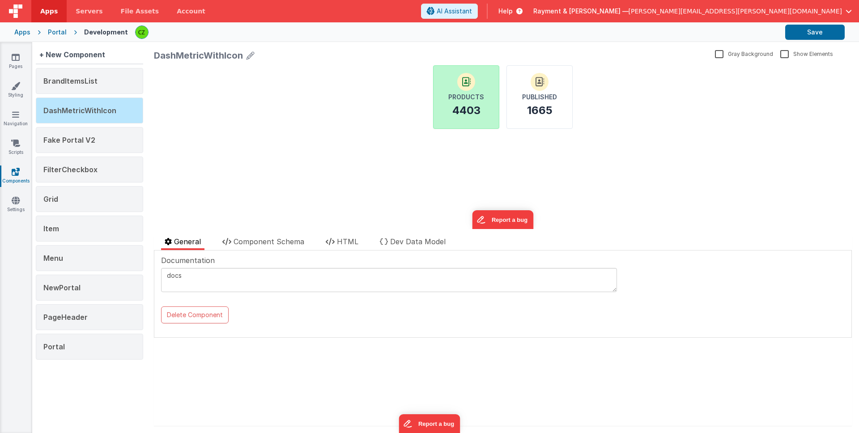
click at [451, 110] on div "Products 4403" at bounding box center [466, 97] width 51 height 48
click at [535, 103] on div "Published 1665" at bounding box center [539, 97] width 51 height 48
click at [274, 247] on li "Component Schema" at bounding box center [263, 243] width 89 height 14
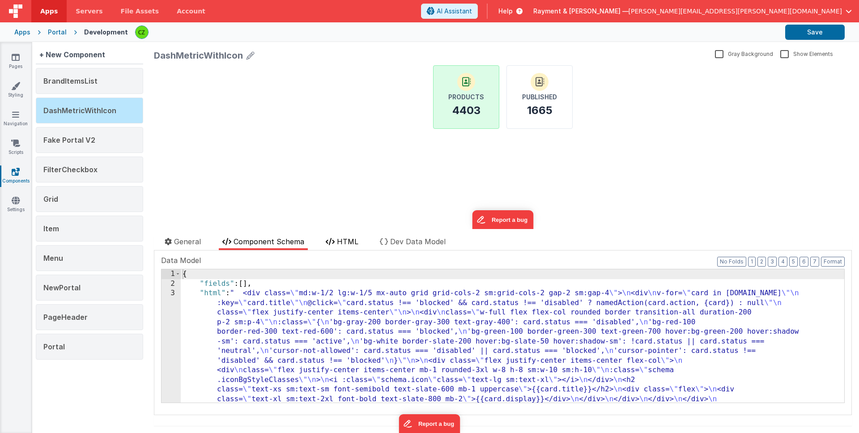
click at [339, 242] on span "HTML" at bounding box center [347, 241] width 21 height 9
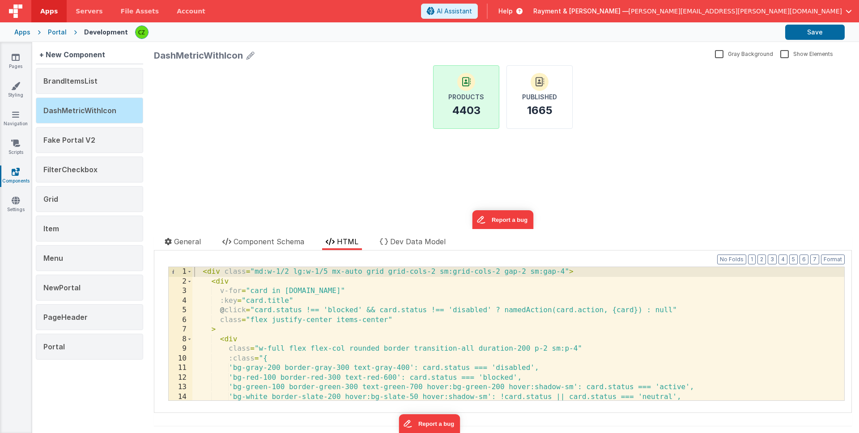
click at [326, 139] on div "Products 4403 Published 1665 update page model (See schema to hide after dev) s…" at bounding box center [503, 147] width 698 height 164
click at [88, 292] on div "NewPortal" at bounding box center [89, 288] width 107 height 26
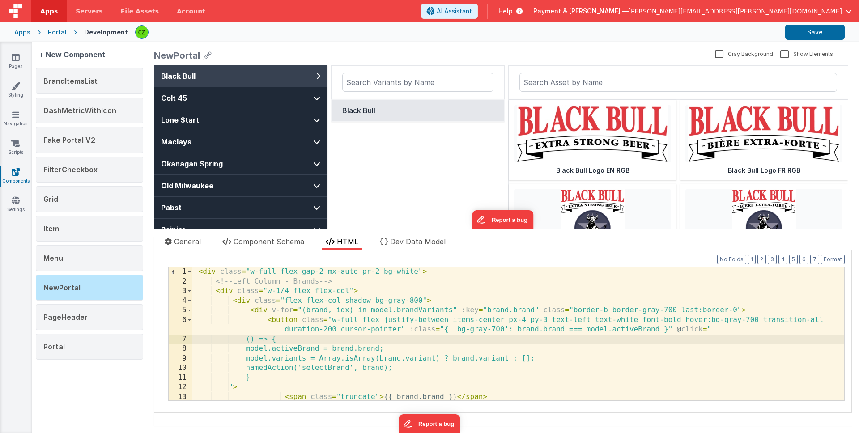
click at [305, 340] on div "< div class = "w-full flex gap-2 mx-auto pr-2 bg-white" > <!-- Left Column - Br…" at bounding box center [518, 343] width 652 height 153
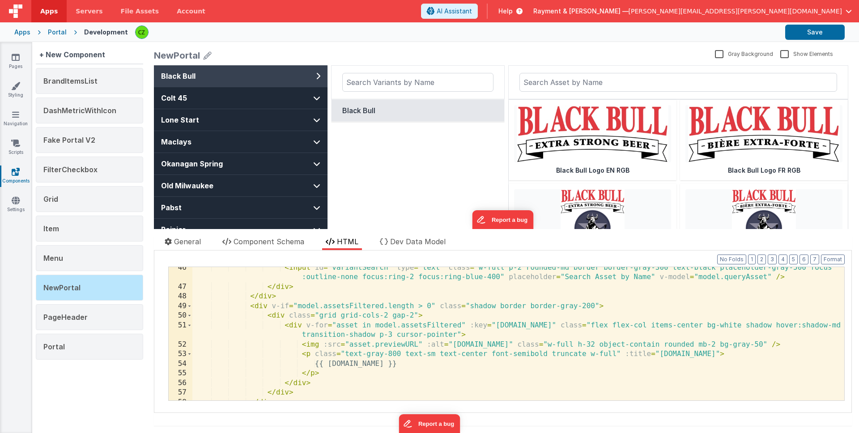
scroll to position [466, 0]
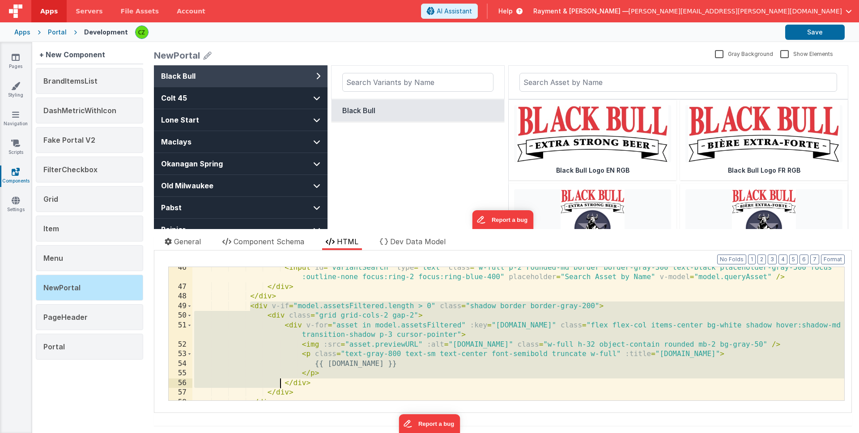
drag, startPoint x: 250, startPoint y: 307, endPoint x: 281, endPoint y: 384, distance: 83.0
click at [281, 384] on div "< input id = "variantSearch" type = "text" class = "w-full p-2 rounded-md borde…" at bounding box center [518, 344] width 652 height 162
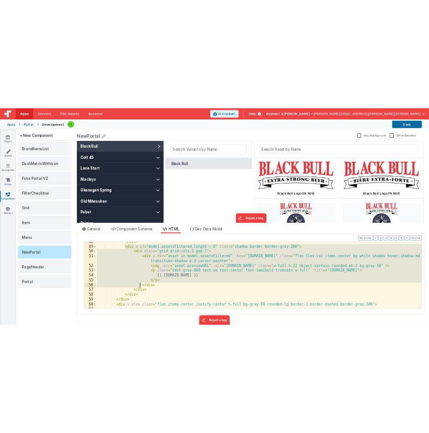
scroll to position [499, 0]
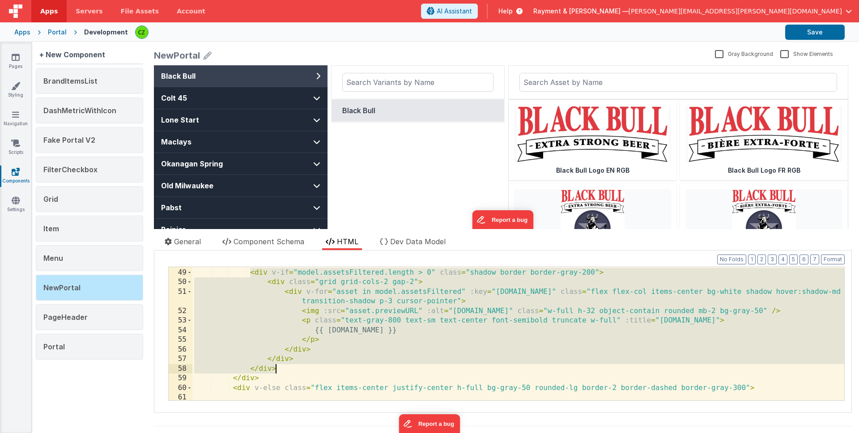
click at [283, 368] on div "</ div > < div v-if = "model.assetsFiltered.length > 0" class = "shadow border …" at bounding box center [518, 334] width 652 height 153
click at [58, 51] on div "+ New Component" at bounding box center [72, 55] width 73 height 18
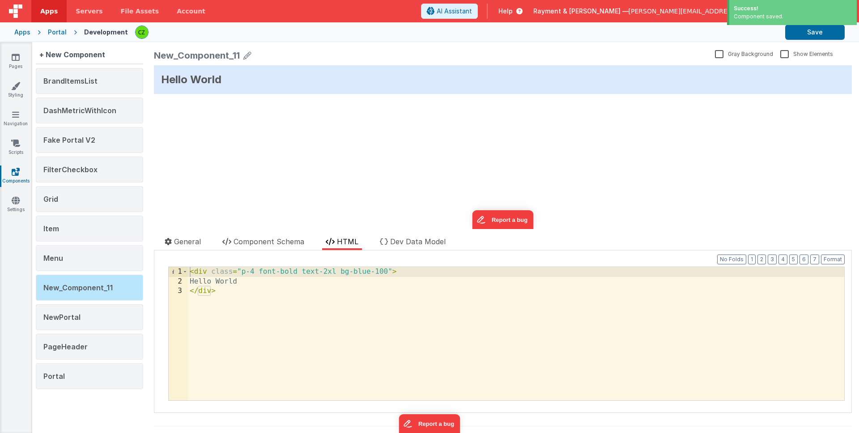
click at [354, 334] on div "< div class = "p-4 font-bold text-2xl bg-blue-100" > Hello World </ div >" at bounding box center [516, 343] width 656 height 153
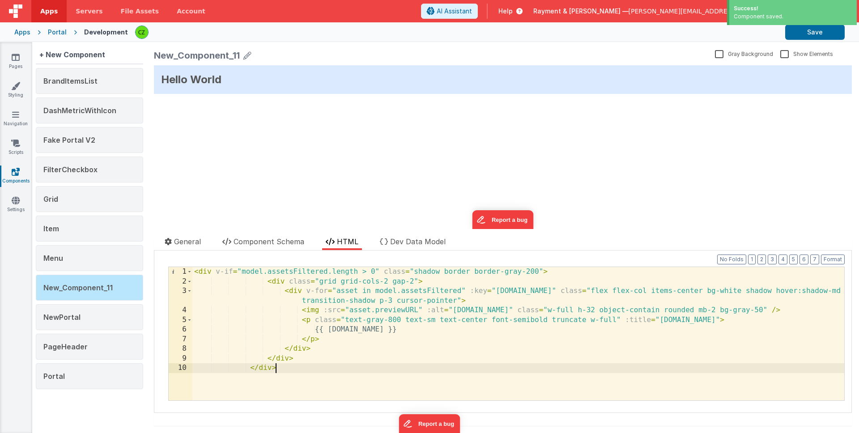
click at [339, 199] on div "Hello World update page model (See schema to hide after dev) showElements" at bounding box center [503, 147] width 698 height 164
click at [257, 270] on div "< div v-if = "model.assetsFiltered.length > 0" class = "shadow border border-gr…" at bounding box center [518, 343] width 652 height 153
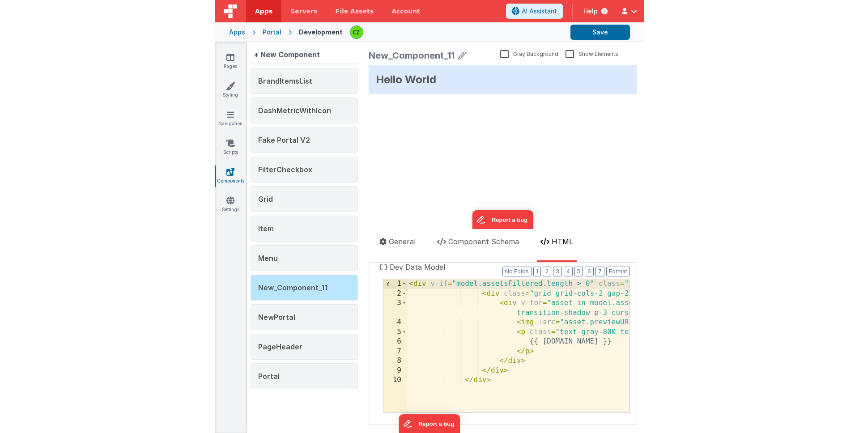
scroll to position [0, 0]
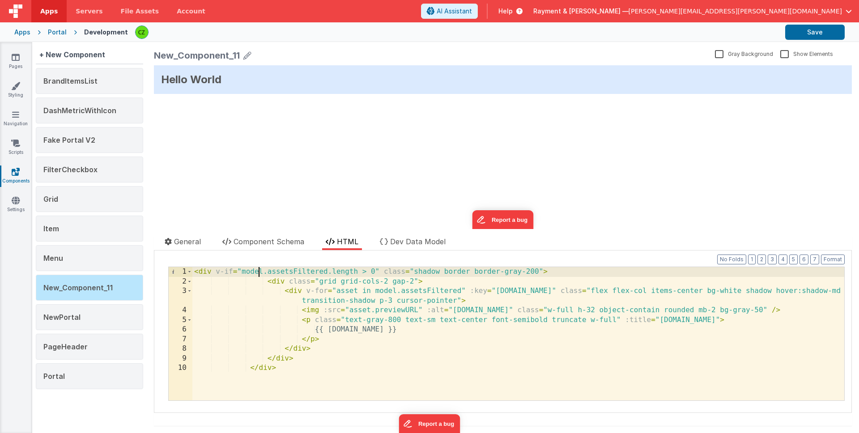
click at [241, 269] on div "< div v-if = "model.assetsFiltered.length > 0" class = "shadow border border-gr…" at bounding box center [518, 343] width 652 height 153
click at [253, 190] on div "Hello World update page model (See schema to hide after dev) showElements" at bounding box center [503, 147] width 698 height 164
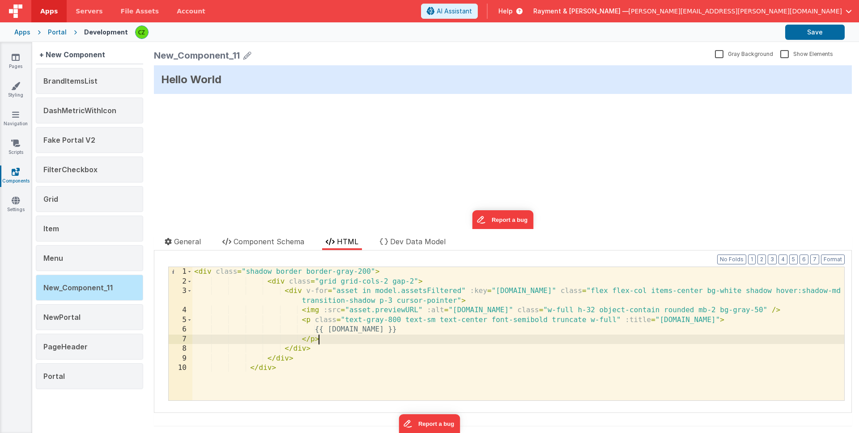
click at [342, 337] on div "< div class = "shadow border border-gray-200" > < div class = "grid grid-cols-2…" at bounding box center [518, 343] width 652 height 153
click at [73, 323] on div "NewPortal" at bounding box center [89, 317] width 107 height 26
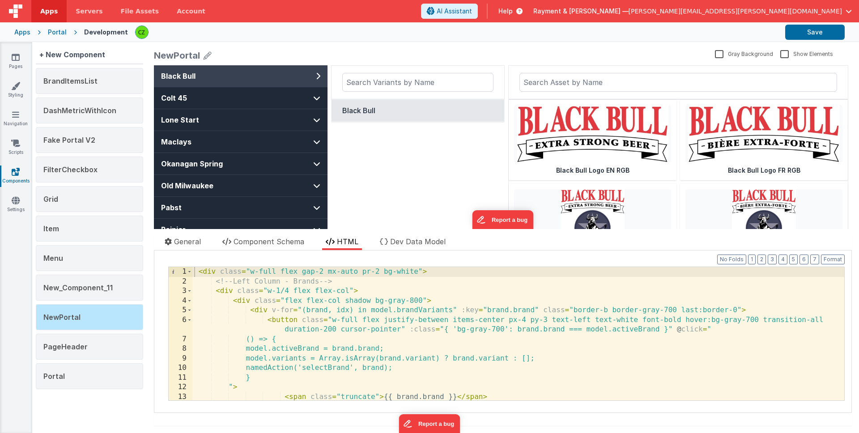
click at [337, 307] on div "< div class = "w-full flex gap-2 mx-auto pr-2 bg-white" > <!-- Left Column - Br…" at bounding box center [518, 343] width 652 height 153
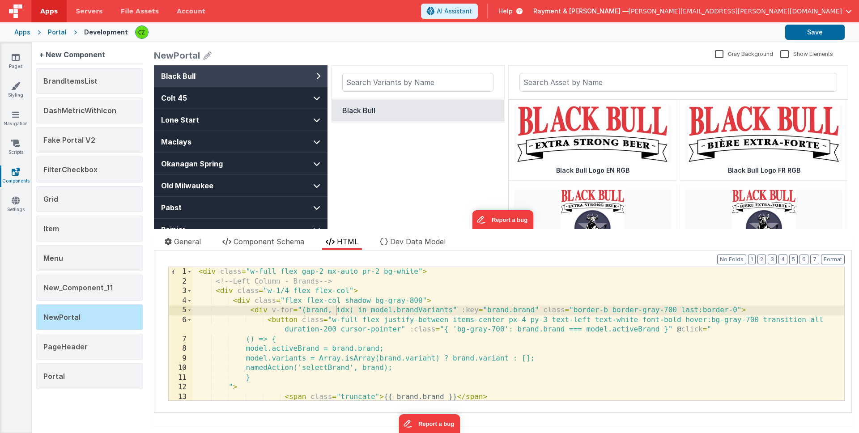
drag, startPoint x: 384, startPoint y: 12, endPoint x: 323, endPoint y: 0, distance: 61.5
click at [323, 0] on header "Apps Servers File Assets Account Some FUTURE Slot AI Assistant Help Rayment & C…" at bounding box center [429, 11] width 859 height 22
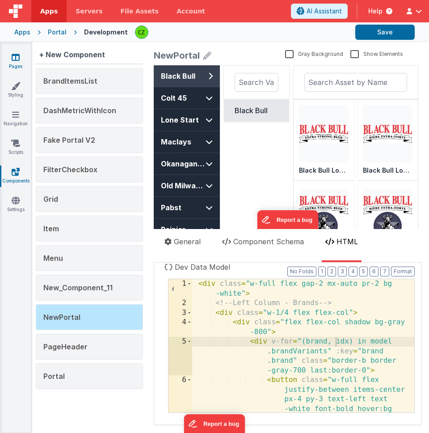
click at [12, 57] on icon at bounding box center [16, 57] width 8 height 9
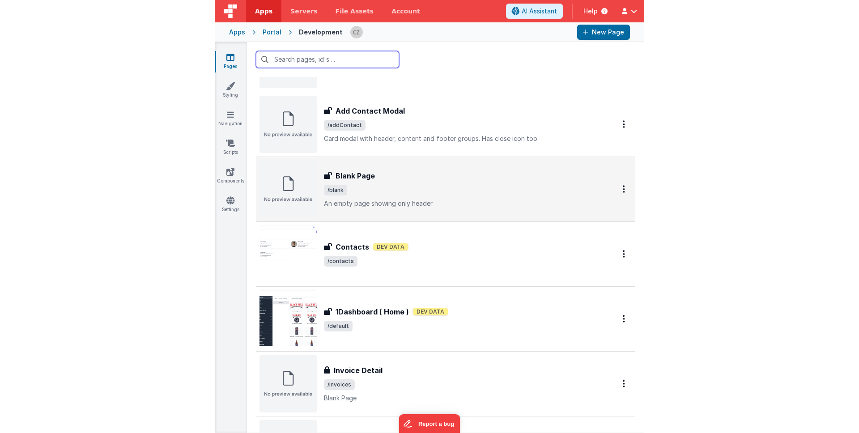
scroll to position [71, 0]
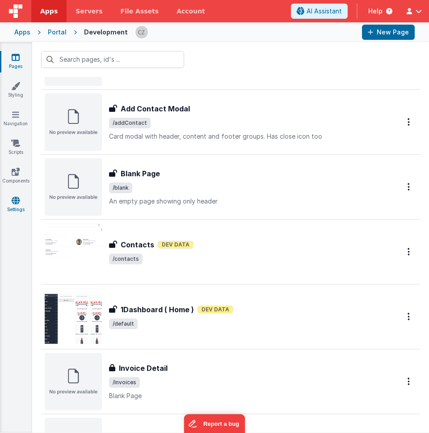
click at [17, 203] on icon at bounding box center [16, 200] width 8 height 9
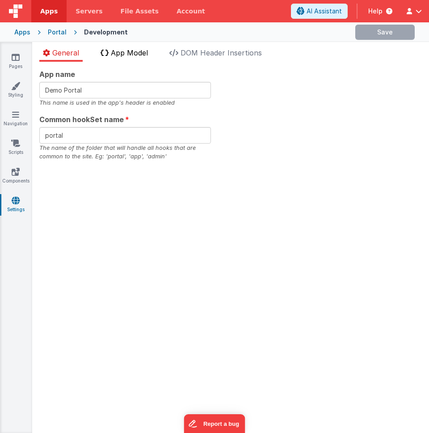
click at [121, 56] on span "App Model" at bounding box center [129, 52] width 37 height 9
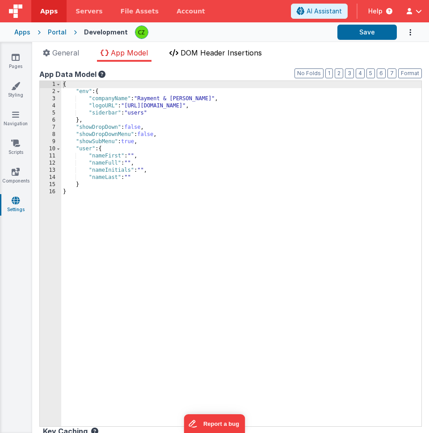
click at [198, 49] on span "DOM Header Insertions" at bounding box center [221, 52] width 81 height 9
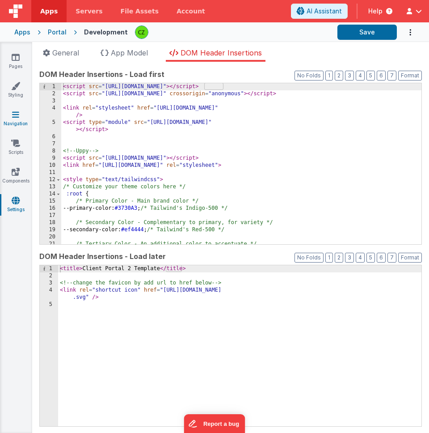
click at [19, 117] on link "Navigation" at bounding box center [16, 119] width 32 height 18
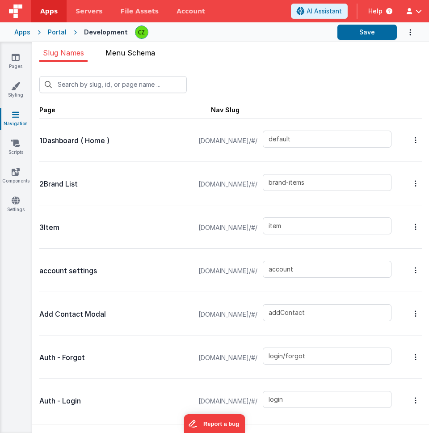
click at [117, 49] on span "Menu Schema" at bounding box center [131, 52] width 50 height 9
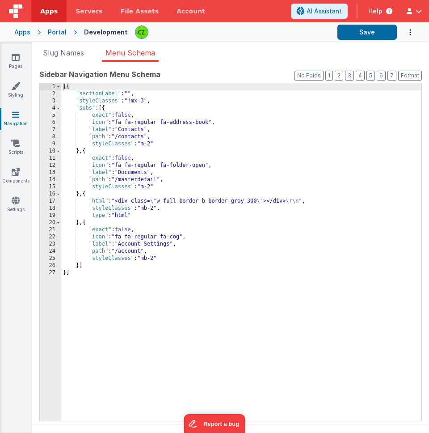
click at [141, 199] on div "[{ "sectionLabel" : "" , "styleClasses" : "!mx-3" , "subs" : [{ "exact" : false…" at bounding box center [241, 259] width 360 height 352
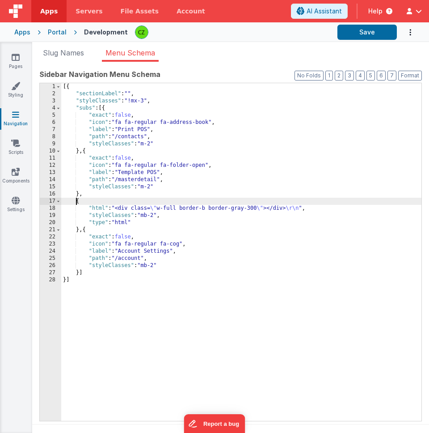
paste textarea
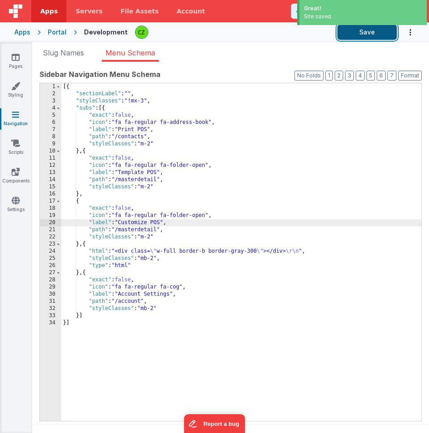
click at [359, 34] on button "Save" at bounding box center [367, 32] width 59 height 15
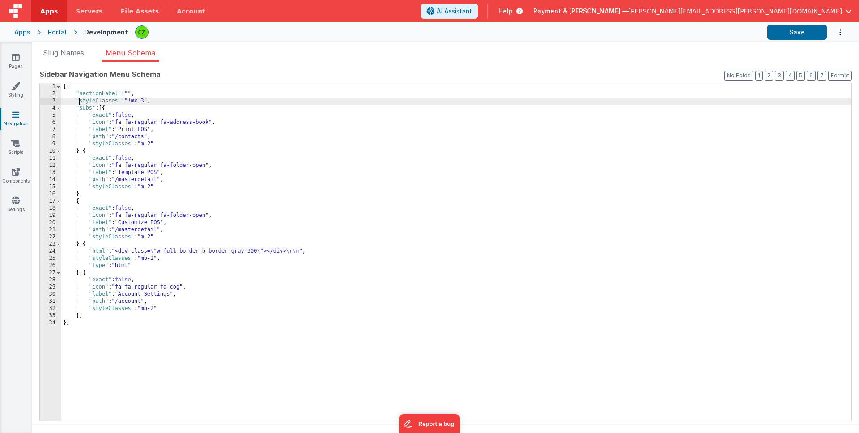
click at [80, 99] on div "[{ "sectionLabel" : "" , "styleClasses" : "!mx-3" , "subs" : [{ "exact" : false…" at bounding box center [456, 259] width 790 height 352
